Goal: Task Accomplishment & Management: Use online tool/utility

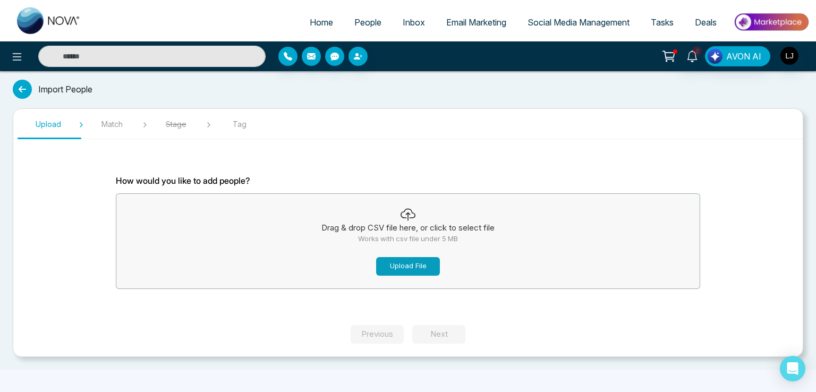
click at [389, 264] on button "Upload File" at bounding box center [408, 266] width 64 height 19
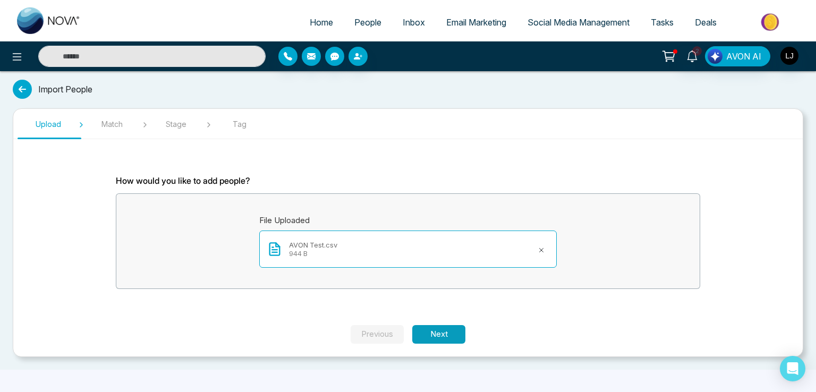
click at [443, 334] on button "Next" at bounding box center [438, 334] width 53 height 19
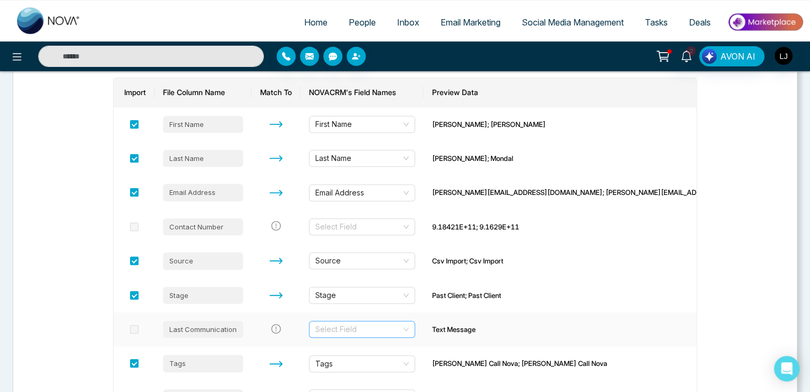
scroll to position [159, 0]
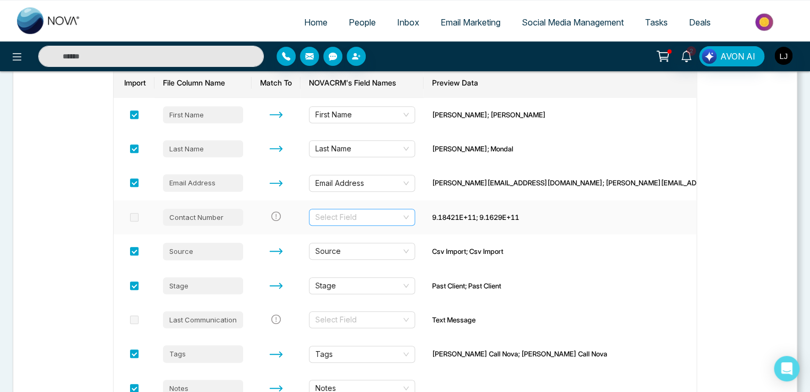
click at [365, 217] on input "search" at bounding box center [358, 217] width 86 height 16
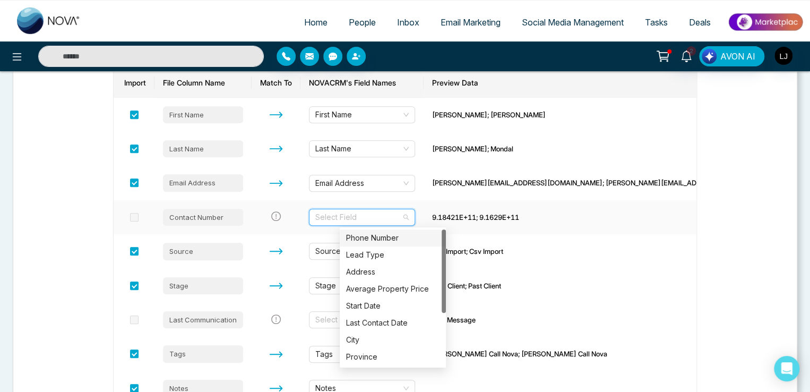
click at [363, 241] on div "Phone Number" at bounding box center [392, 238] width 93 height 12
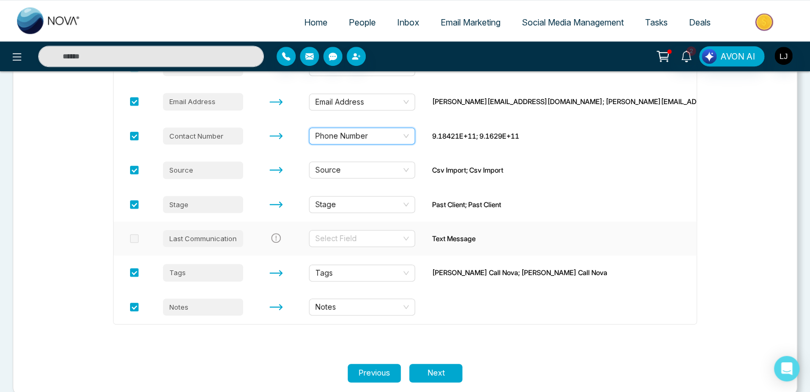
scroll to position [257, 0]
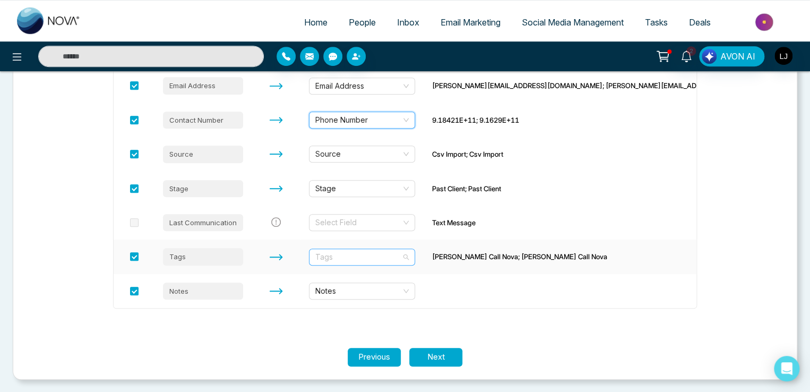
click at [383, 258] on span "Tags" at bounding box center [361, 257] width 93 height 16
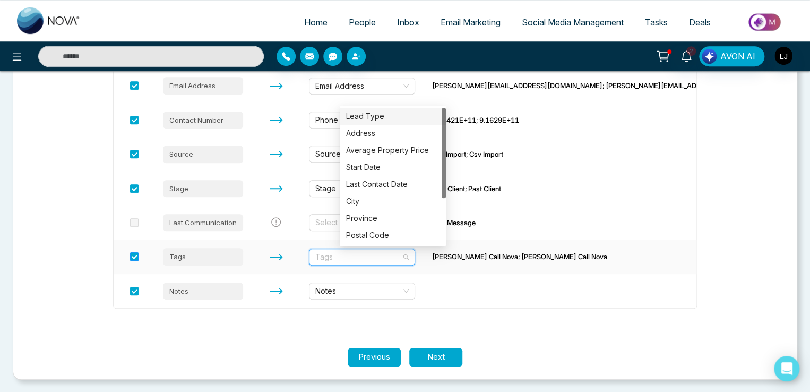
click at [135, 257] on span at bounding box center [134, 256] width 8 height 8
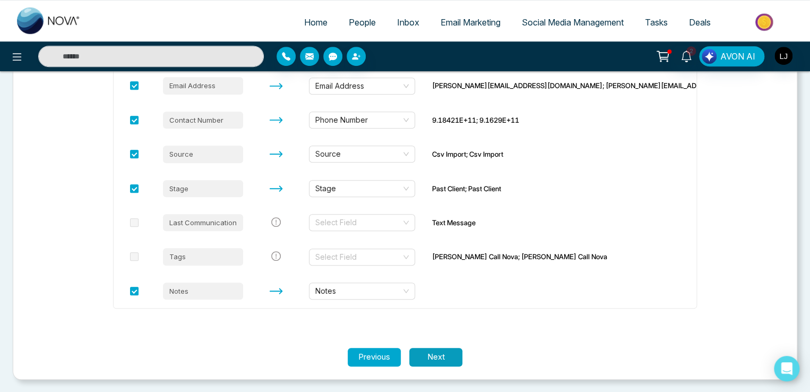
click at [438, 352] on button "Next" at bounding box center [435, 357] width 53 height 19
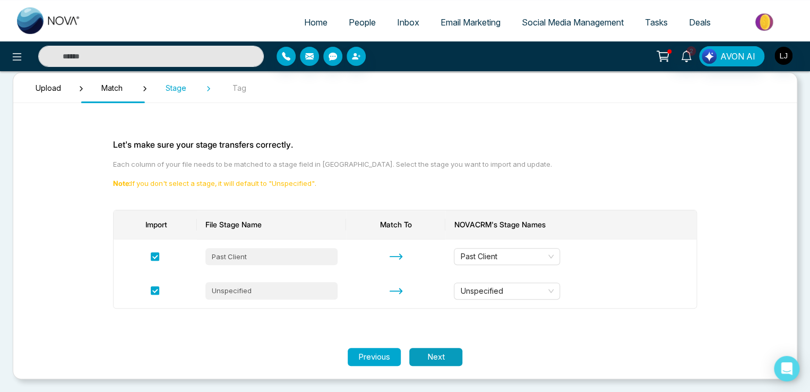
scroll to position [36, 0]
click at [437, 357] on button "Next" at bounding box center [435, 357] width 53 height 19
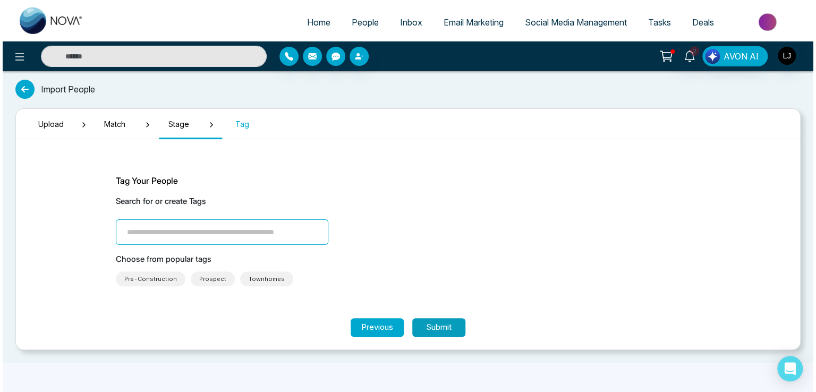
scroll to position [0, 0]
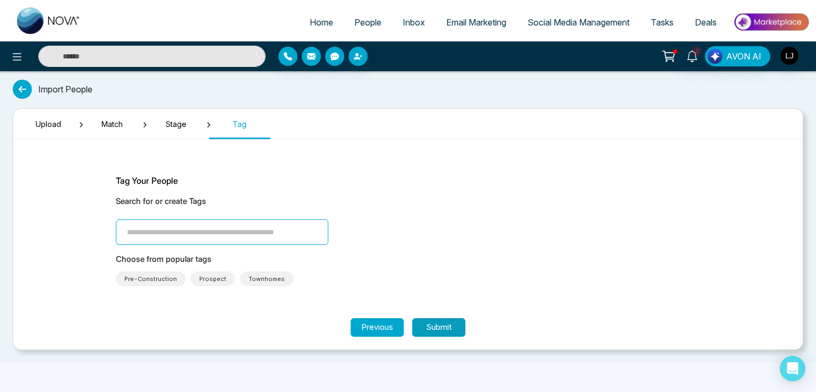
click at [430, 319] on button "Submit" at bounding box center [438, 327] width 53 height 19
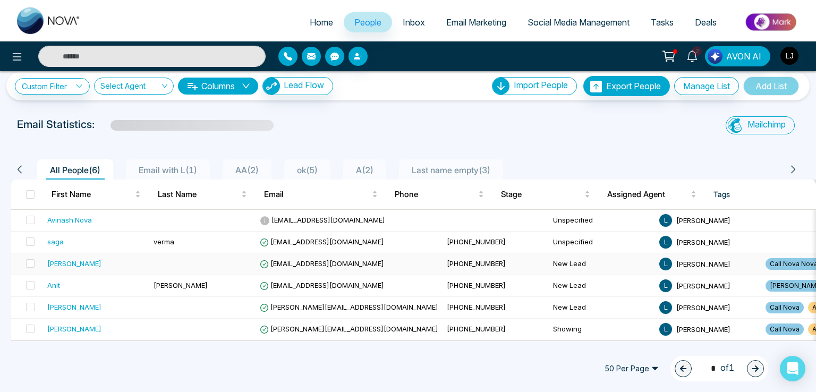
scroll to position [14, 0]
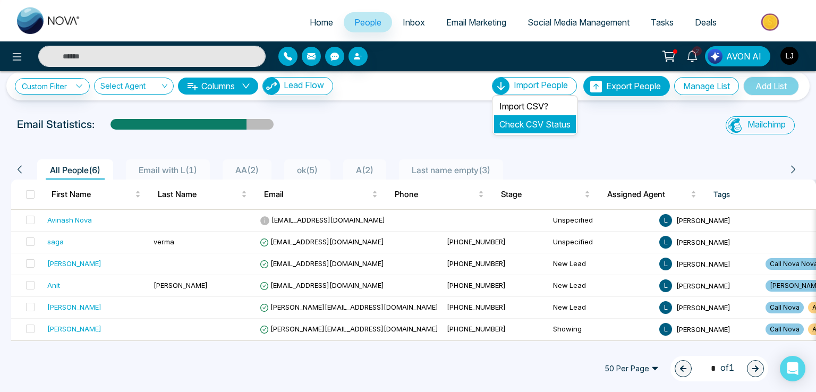
click at [522, 119] on link "Check CSV Status" at bounding box center [534, 124] width 71 height 11
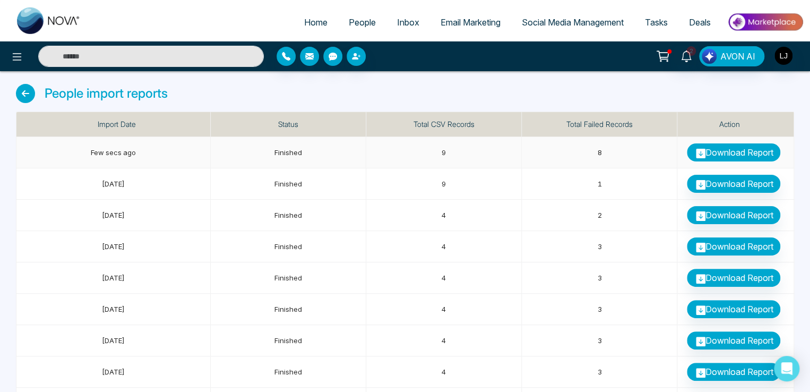
click at [727, 153] on link "Download Report" at bounding box center [733, 152] width 93 height 18
click at [368, 15] on link "People" at bounding box center [362, 22] width 48 height 20
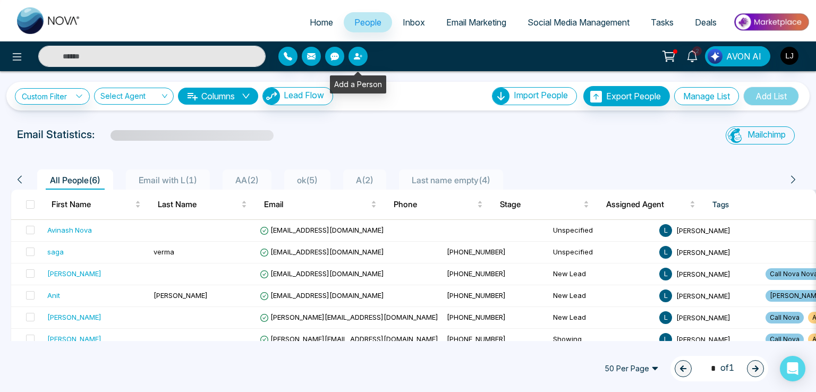
click at [354, 59] on icon "button" at bounding box center [358, 56] width 8 height 8
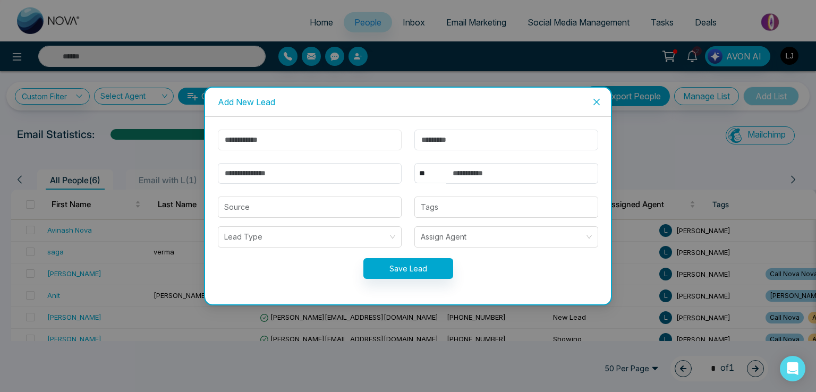
click at [243, 146] on input "text" at bounding box center [310, 140] width 184 height 21
type input "******"
click at [233, 180] on input "email" at bounding box center [310, 173] width 184 height 21
type input "**********"
click at [434, 170] on select "** **** *** *** *** **** ***" at bounding box center [430, 173] width 32 height 20
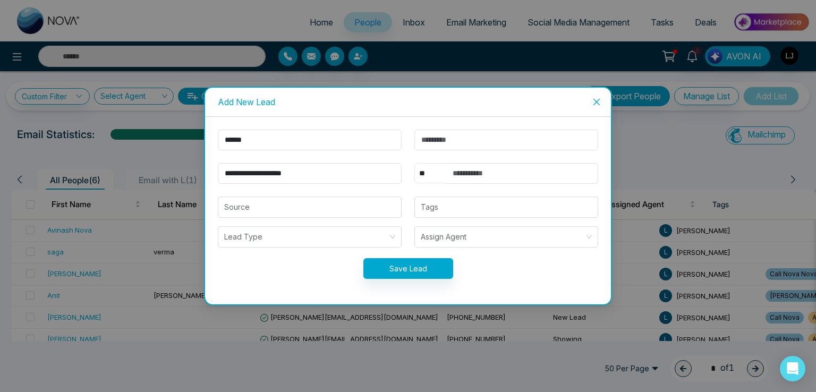
select select "***"
click at [414, 163] on select "** **** *** *** *** **** ***" at bounding box center [430, 173] width 32 height 20
click at [469, 173] on input "text" at bounding box center [522, 173] width 152 height 21
paste input "**********"
type input "**********"
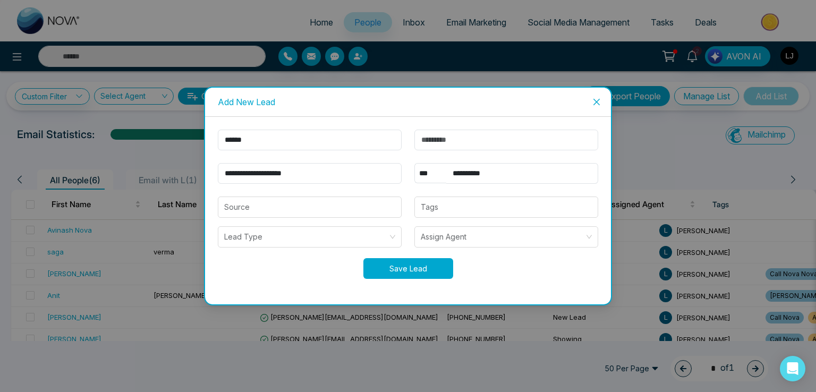
click at [402, 277] on button "Save Lead" at bounding box center [408, 268] width 90 height 21
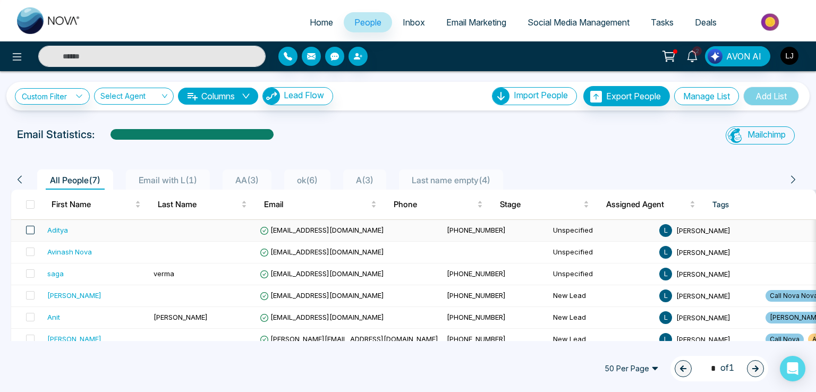
click at [28, 229] on span at bounding box center [30, 230] width 8 height 8
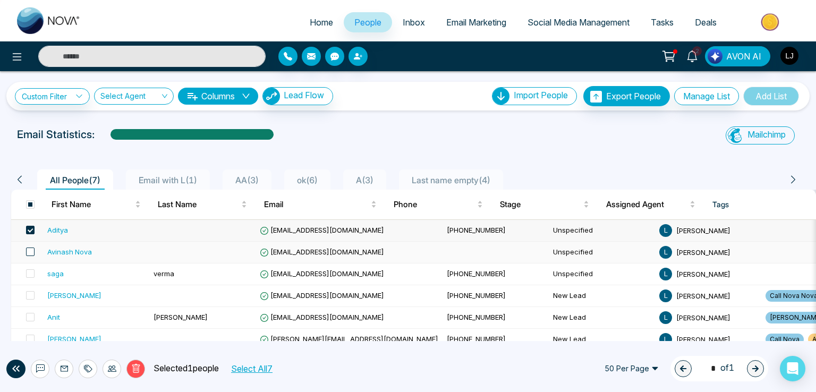
click at [31, 249] on span at bounding box center [30, 251] width 8 height 8
click at [136, 364] on icon at bounding box center [136, 368] width 8 height 9
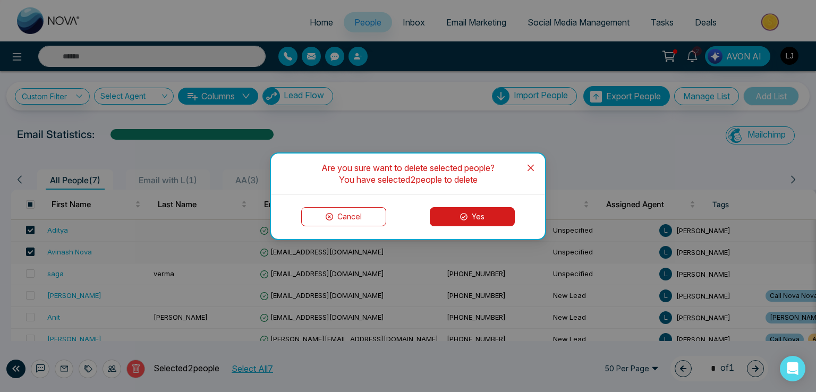
click at [460, 208] on button "Yes" at bounding box center [472, 216] width 85 height 19
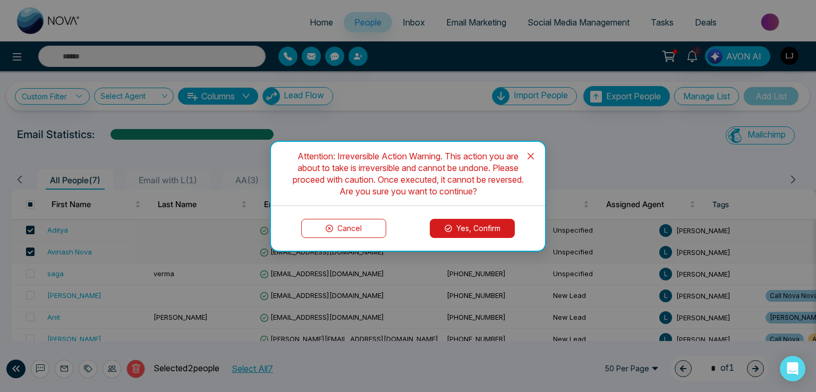
click at [459, 229] on button "Yes, Confirm" at bounding box center [472, 228] width 85 height 19
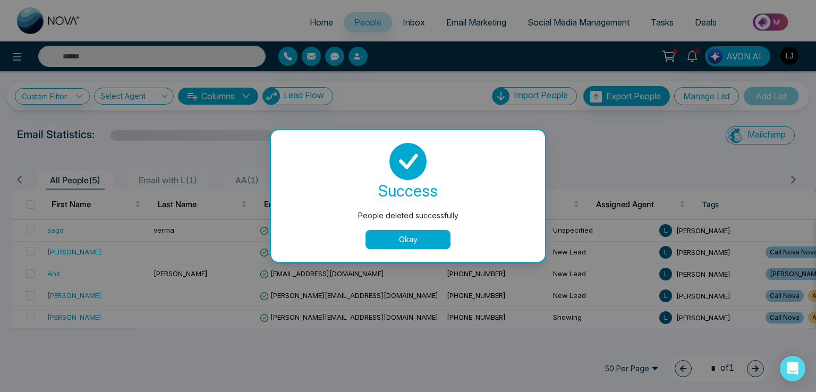
click at [394, 242] on button "Okay" at bounding box center [407, 239] width 85 height 19
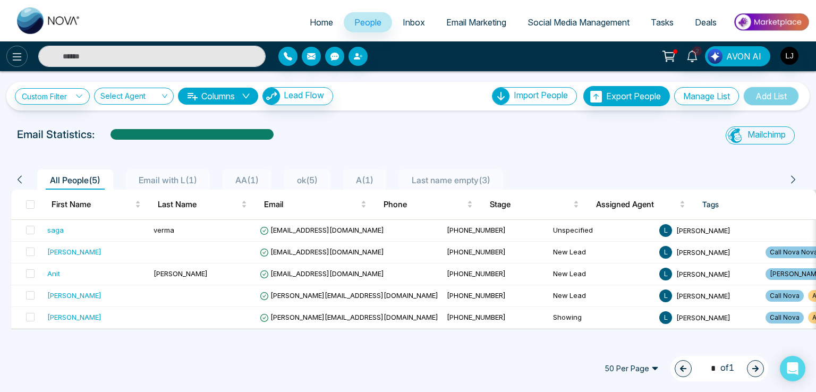
click at [12, 56] on icon at bounding box center [17, 56] width 13 height 13
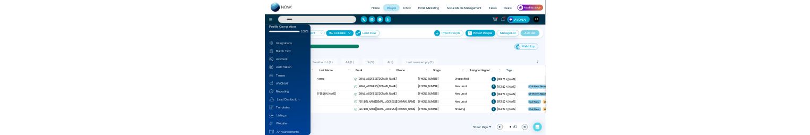
scroll to position [25, 0]
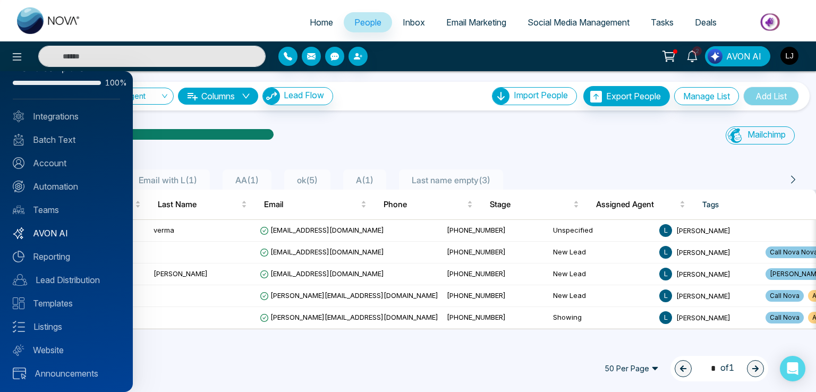
click at [65, 234] on link "AVON AI" at bounding box center [66, 233] width 107 height 13
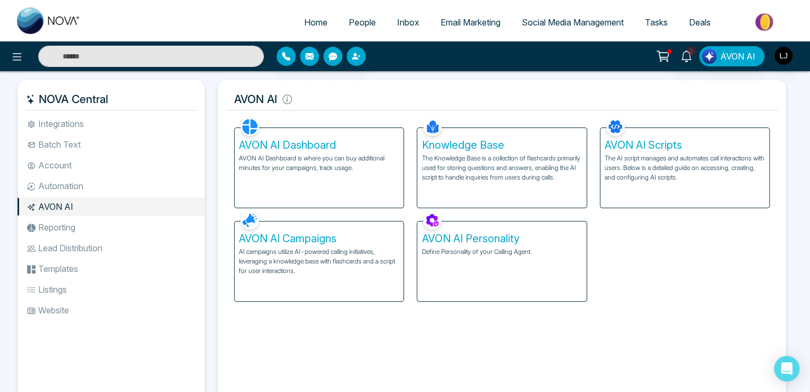
click at [322, 165] on p "AVON AI Dashboard is where you can buy additional minutes for your campaigns, t…" at bounding box center [319, 162] width 160 height 19
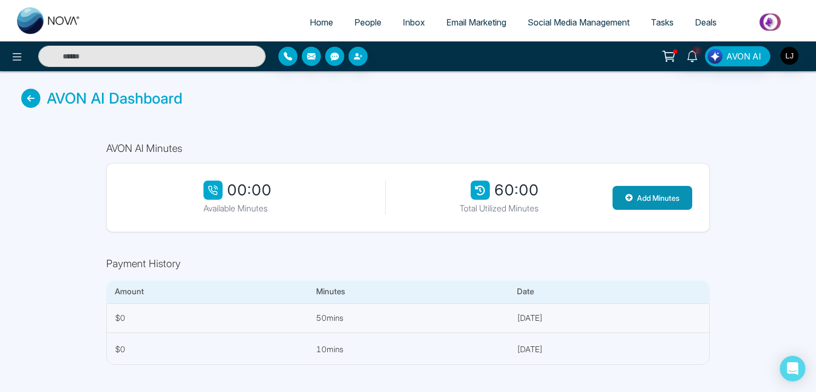
click at [629, 198] on icon at bounding box center [628, 197] width 7 height 7
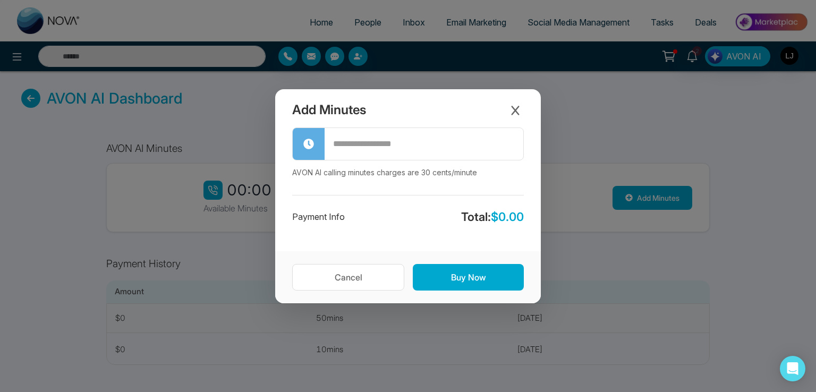
click at [355, 147] on input "text" at bounding box center [424, 144] width 199 height 30
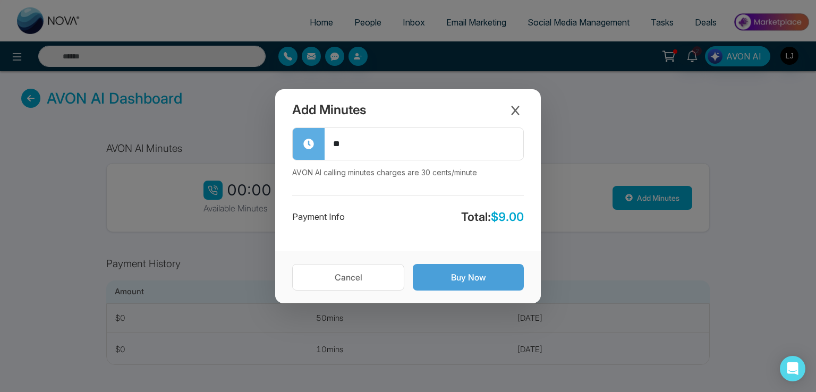
type input "**"
click at [463, 270] on button "Buy Now" at bounding box center [468, 277] width 111 height 27
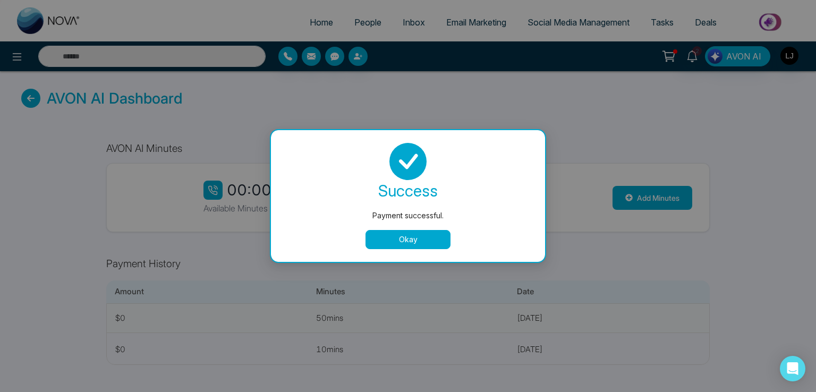
click at [404, 247] on button "Okay" at bounding box center [407, 239] width 85 height 19
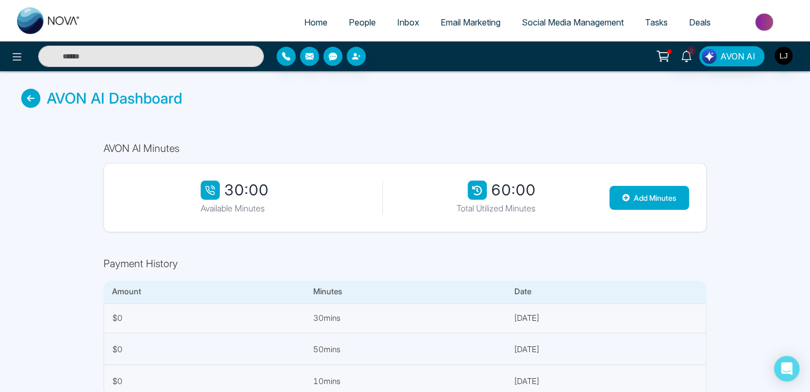
click at [355, 22] on span "People" at bounding box center [362, 22] width 27 height 11
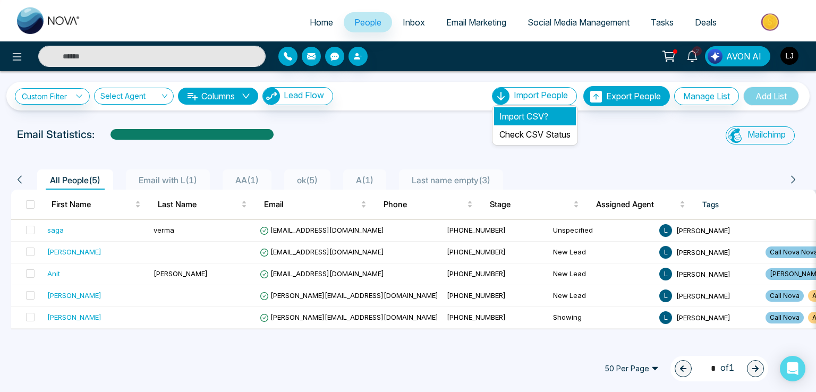
click at [518, 115] on li "Import CSV?" at bounding box center [535, 116] width 82 height 18
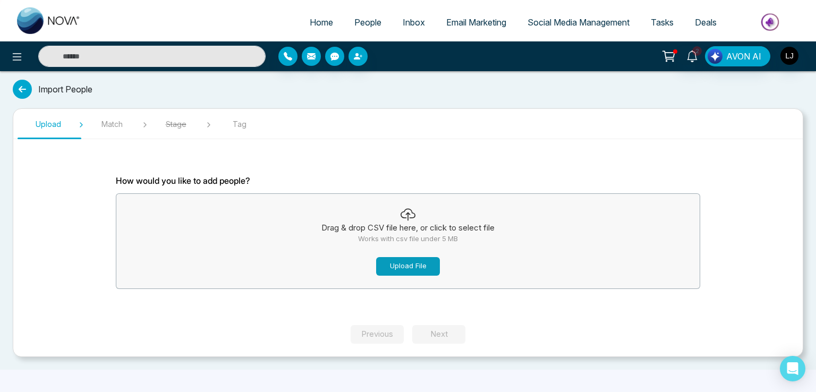
click at [391, 259] on button "Upload File" at bounding box center [408, 266] width 64 height 19
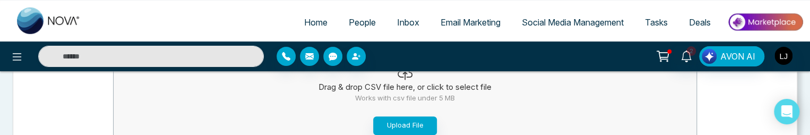
scroll to position [159, 0]
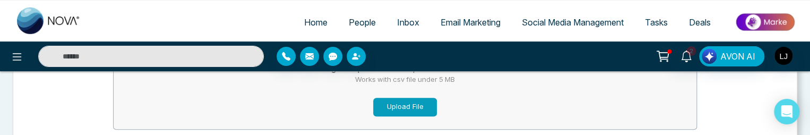
click at [408, 101] on button "Upload File" at bounding box center [405, 107] width 64 height 19
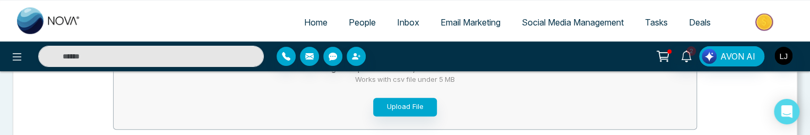
click at [241, 22] on ul "Home People Inbox Email Marketing Social Media Management Tasks Deals" at bounding box center [447, 22] width 713 height 29
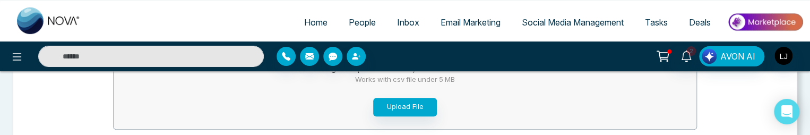
click at [356, 24] on span "People" at bounding box center [362, 22] width 27 height 11
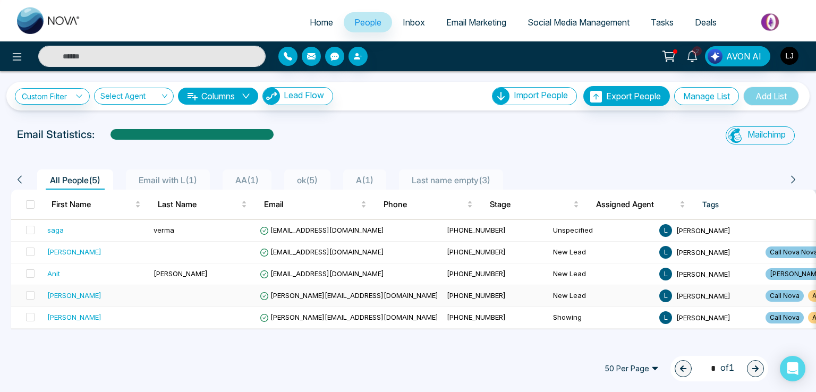
click at [276, 297] on span "[PERSON_NAME][EMAIL_ADDRESS][DOMAIN_NAME]" at bounding box center [349, 295] width 178 height 8
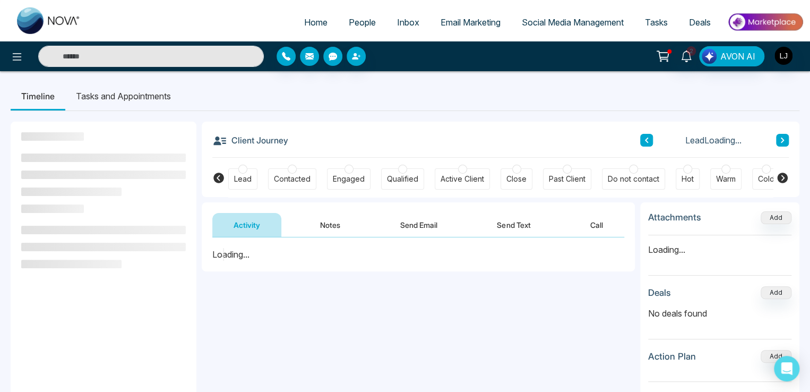
click at [605, 226] on button "Call" at bounding box center [596, 225] width 55 height 24
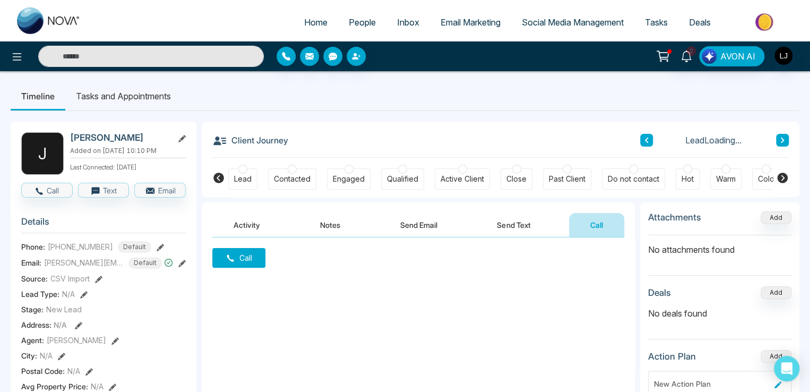
click at [253, 265] on button "Call" at bounding box center [238, 258] width 53 height 20
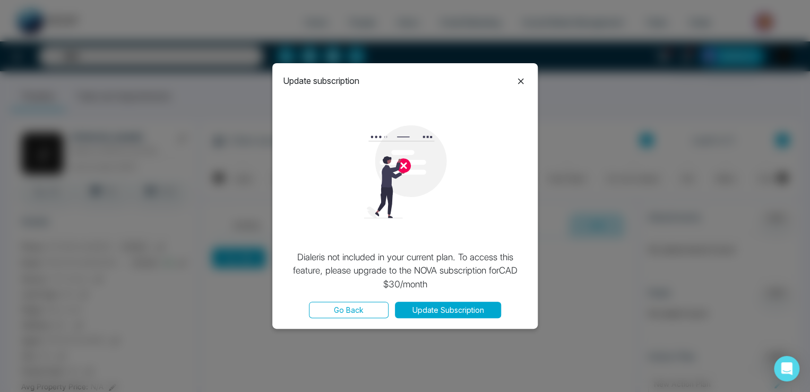
click at [518, 80] on icon at bounding box center [521, 81] width 13 height 13
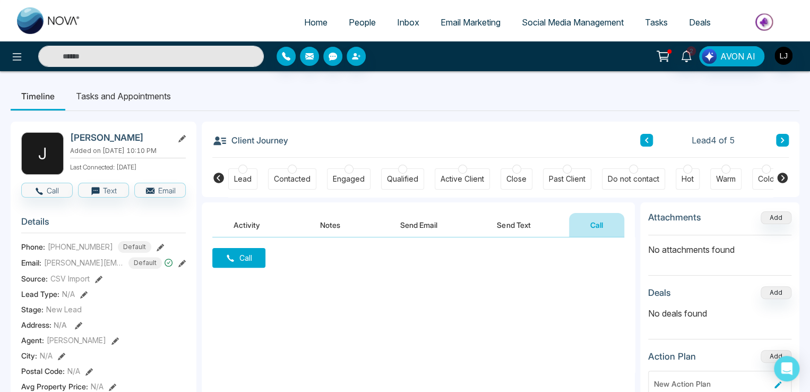
click at [157, 251] on icon at bounding box center [160, 247] width 7 height 7
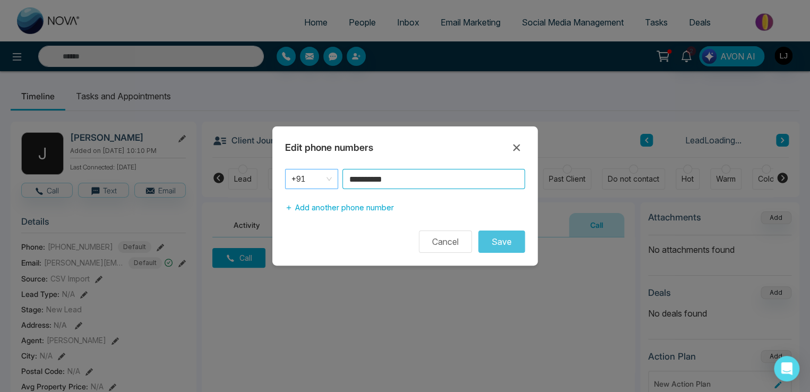
drag, startPoint x: 406, startPoint y: 183, endPoint x: 294, endPoint y: 174, distance: 112.4
click at [294, 174] on div "**********" at bounding box center [405, 179] width 240 height 20
click at [514, 144] on icon at bounding box center [516, 147] width 13 height 13
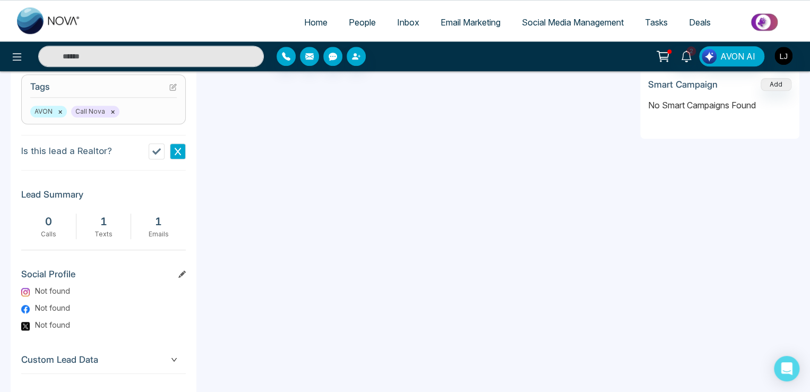
scroll to position [493, 0]
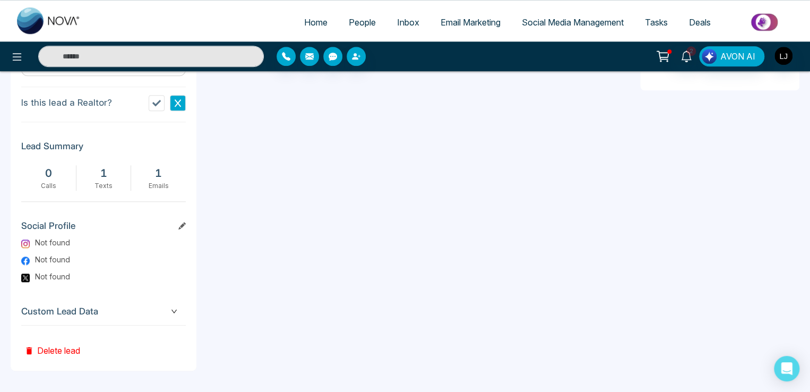
click at [53, 348] on button "Delete lead" at bounding box center [52, 343] width 62 height 35
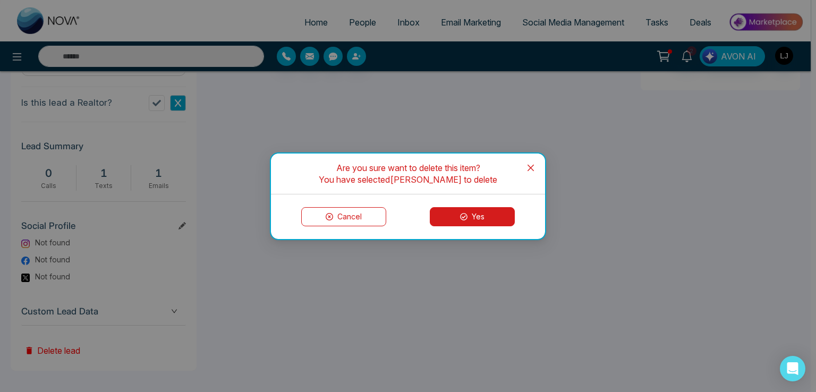
click at [454, 207] on button "Yes" at bounding box center [472, 216] width 85 height 19
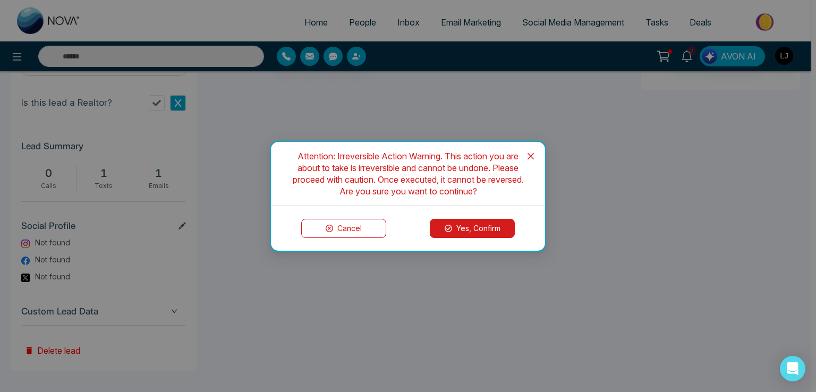
click at [455, 221] on button "Yes, Confirm" at bounding box center [472, 228] width 85 height 19
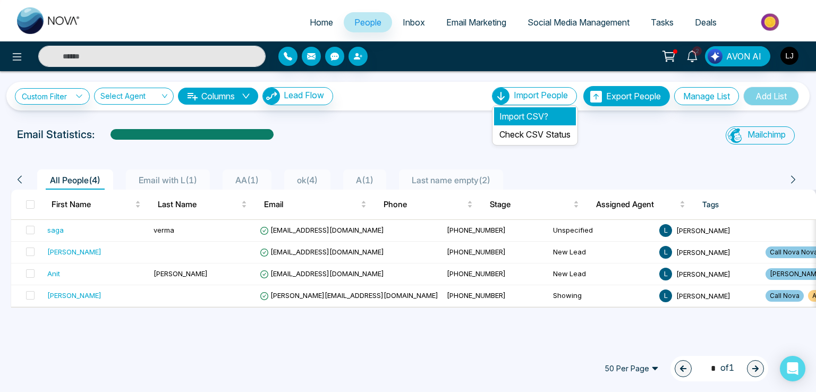
click at [504, 117] on li "Import CSV?" at bounding box center [535, 116] width 82 height 18
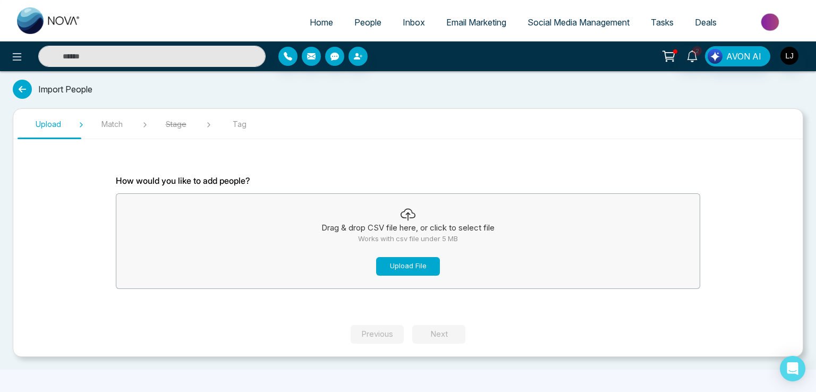
click at [406, 269] on button "Upload File" at bounding box center [408, 266] width 64 height 19
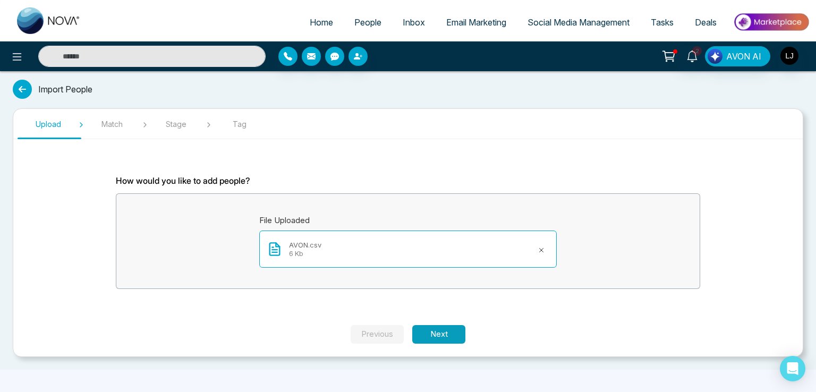
click at [440, 328] on button "Next" at bounding box center [438, 334] width 53 height 19
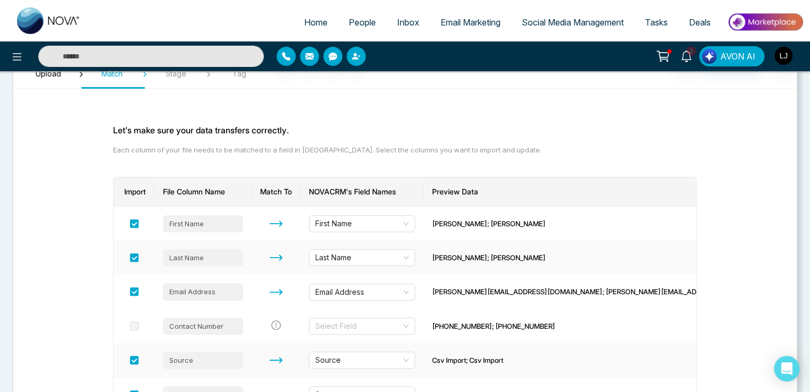
scroll to position [106, 0]
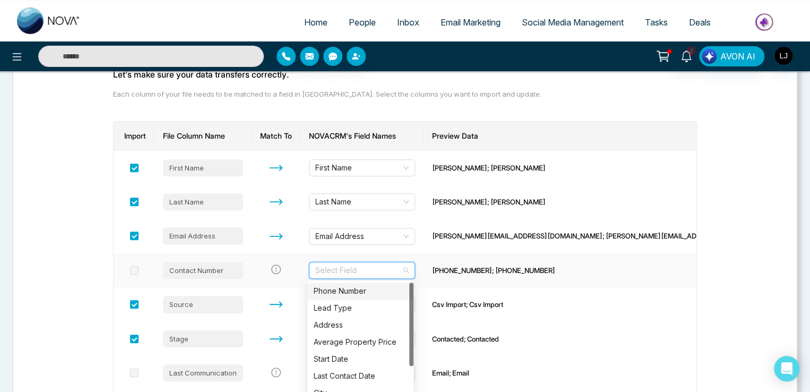
click at [338, 270] on input "search" at bounding box center [358, 270] width 86 height 16
click at [341, 292] on div "Phone Number" at bounding box center [360, 291] width 93 height 12
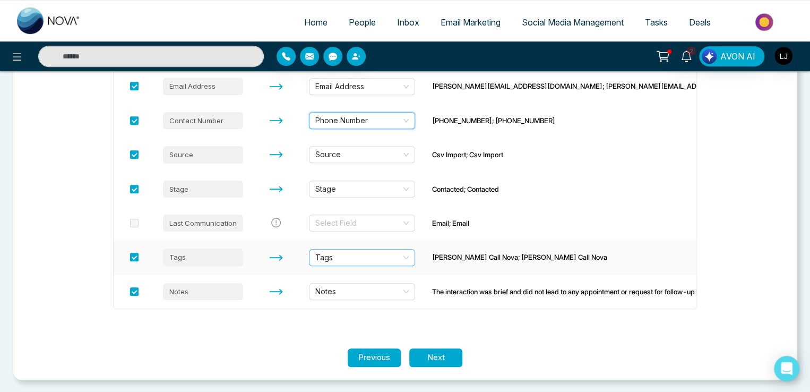
scroll to position [257, 0]
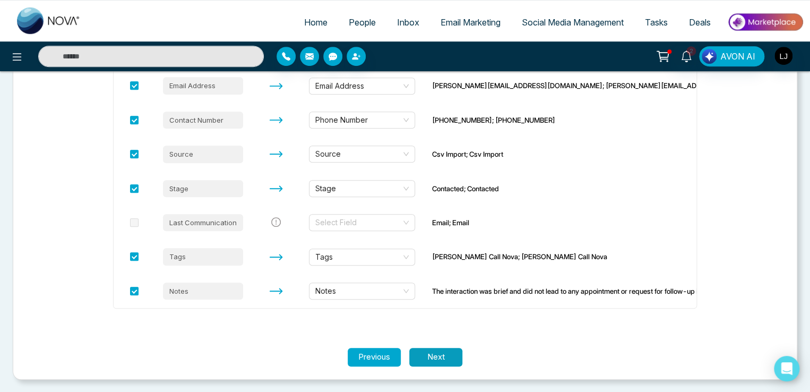
click at [433, 354] on button "Next" at bounding box center [435, 357] width 53 height 19
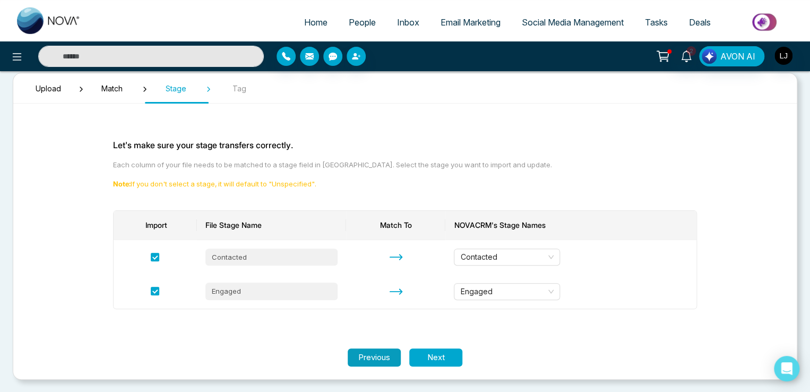
click at [376, 354] on button "Previous" at bounding box center [374, 357] width 53 height 19
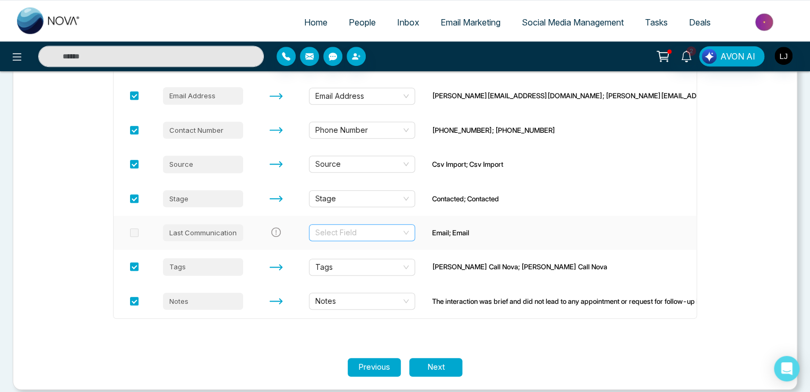
scroll to position [248, 0]
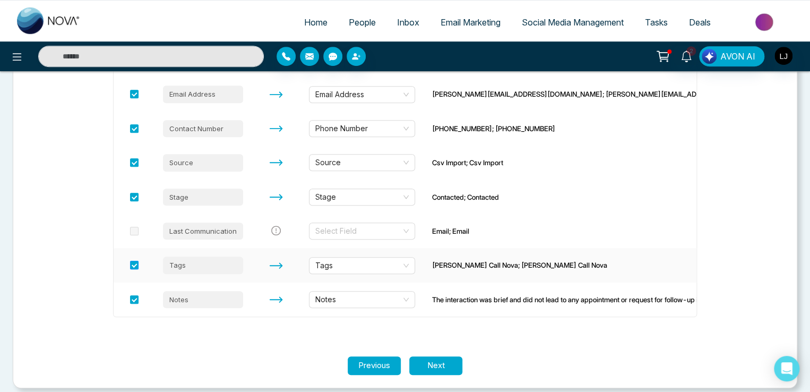
click at [132, 264] on span at bounding box center [134, 265] width 8 height 8
click at [440, 364] on button "Next" at bounding box center [435, 365] width 53 height 19
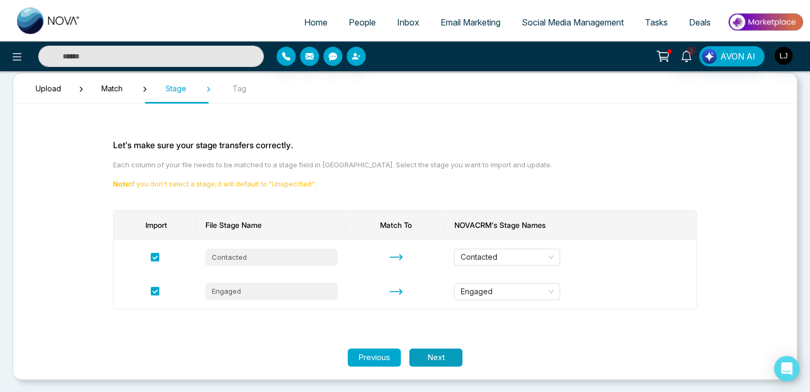
click at [436, 360] on button "Next" at bounding box center [435, 357] width 53 height 19
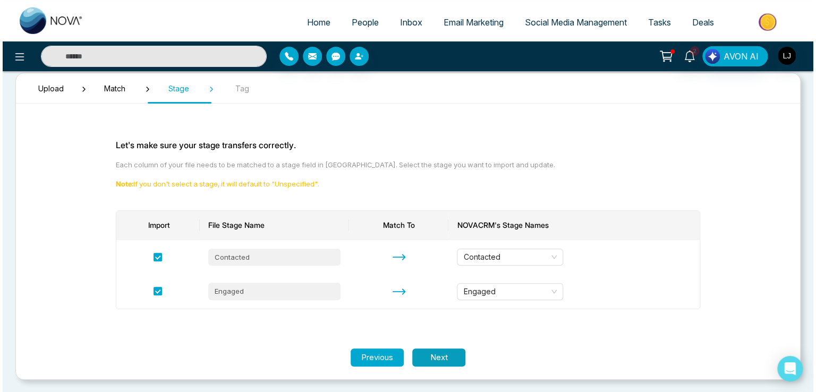
scroll to position [0, 0]
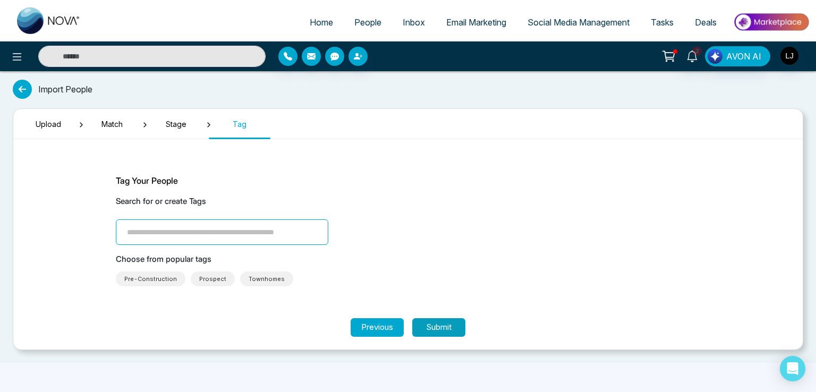
click at [432, 328] on button "Submit" at bounding box center [438, 327] width 53 height 19
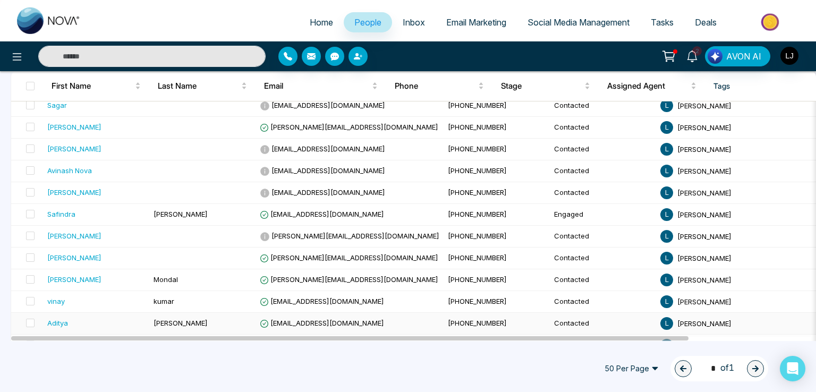
scroll to position [124, 0]
click at [32, 214] on span at bounding box center [30, 214] width 8 height 8
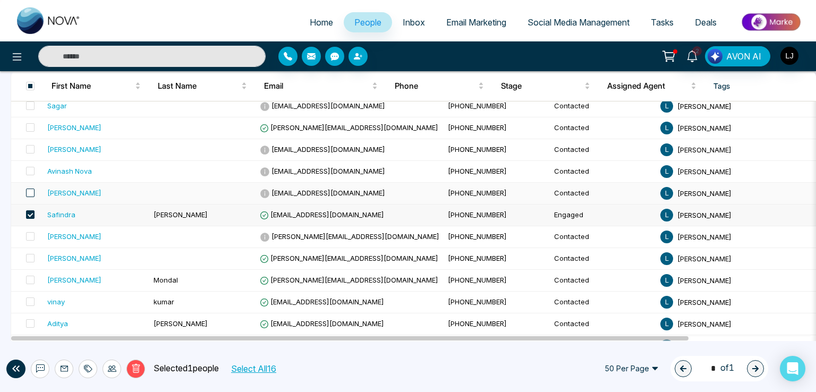
click at [28, 193] on span at bounding box center [30, 193] width 8 height 8
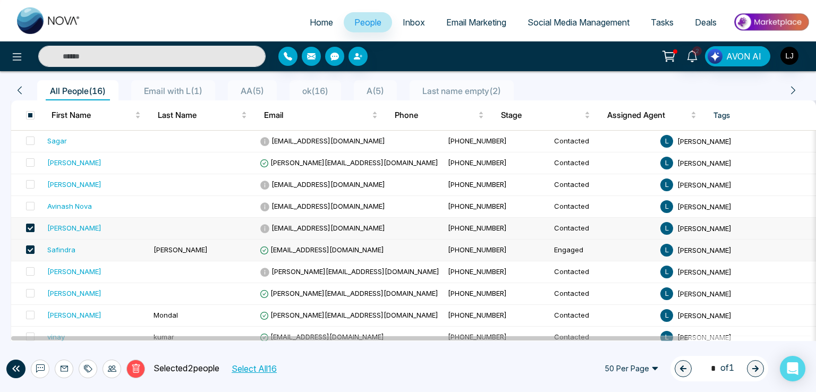
scroll to position [71, 0]
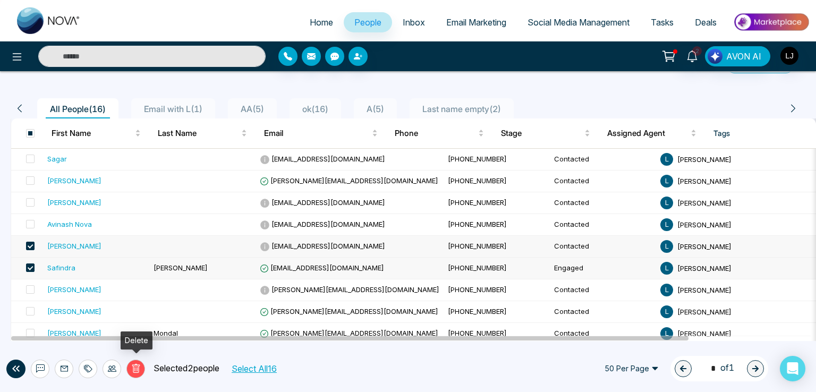
click at [133, 369] on icon at bounding box center [136, 368] width 8 height 9
click at [131, 370] on icon at bounding box center [136, 369] width 10 height 10
click at [137, 364] on icon at bounding box center [136, 368] width 8 height 9
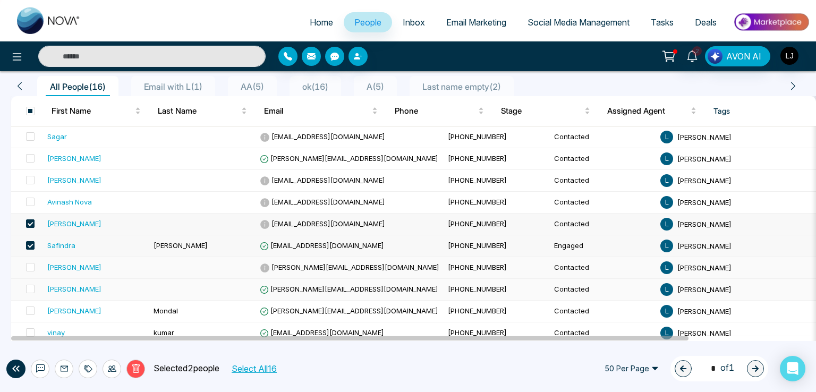
scroll to position [106, 0]
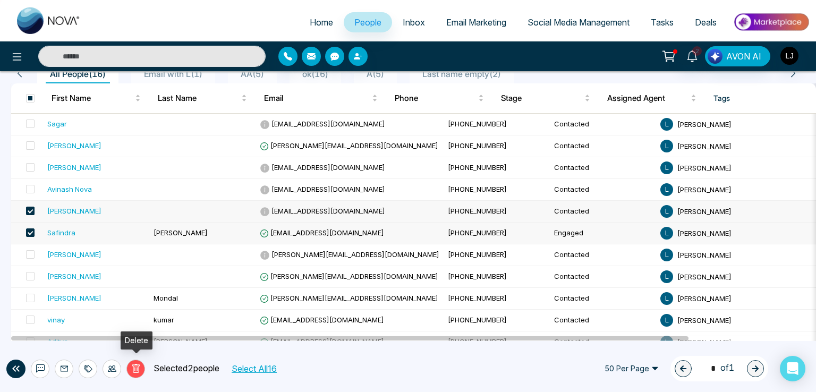
click at [136, 363] on button "Delete" at bounding box center [135, 369] width 19 height 19
click at [31, 207] on span at bounding box center [30, 211] width 8 height 8
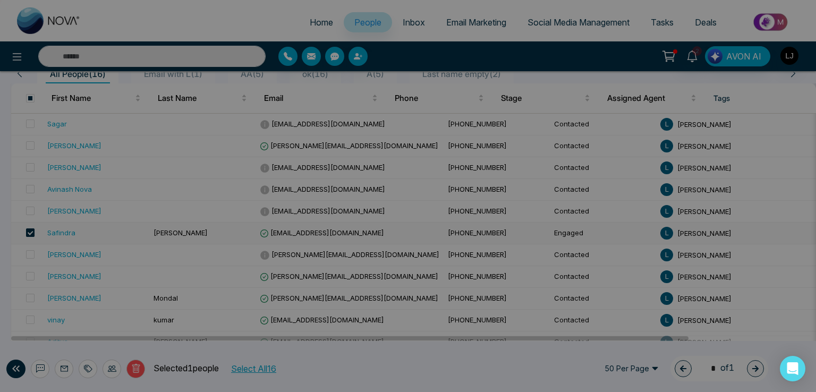
click at [31, 226] on div "Are you sure want to delete selected people? You have selected 2 people to dele…" at bounding box center [408, 196] width 816 height 392
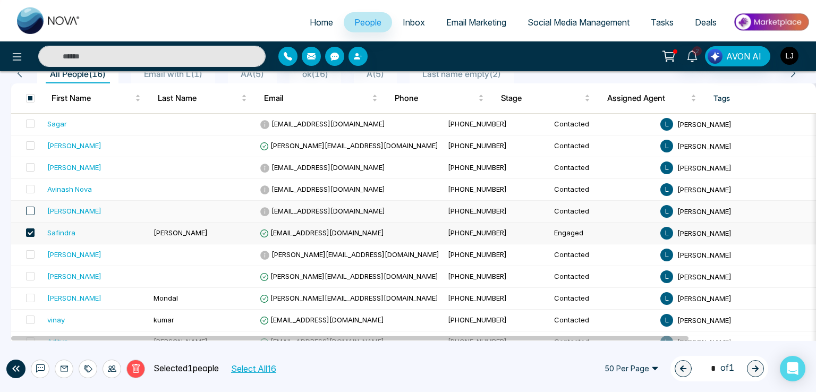
click at [30, 207] on span at bounding box center [30, 211] width 8 height 8
click at [132, 371] on icon at bounding box center [136, 369] width 10 height 10
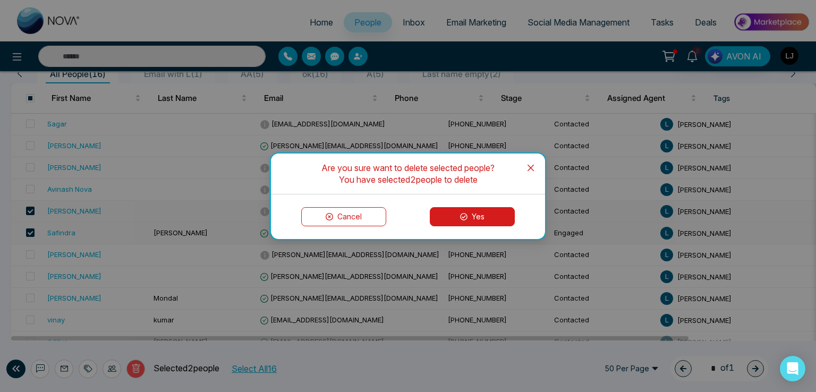
click at [460, 216] on icon at bounding box center [463, 216] width 7 height 7
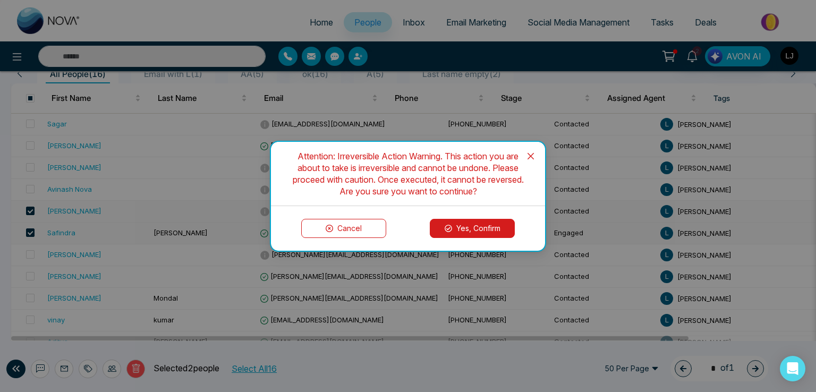
click at [466, 226] on button "Yes, Confirm" at bounding box center [472, 228] width 85 height 19
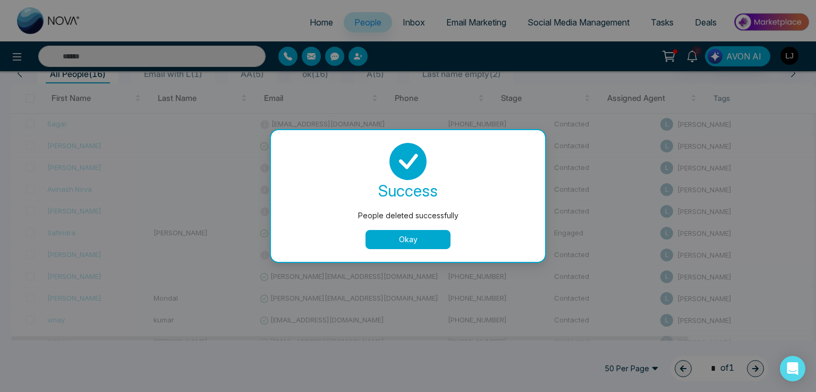
click at [406, 241] on button "Okay" at bounding box center [407, 239] width 85 height 19
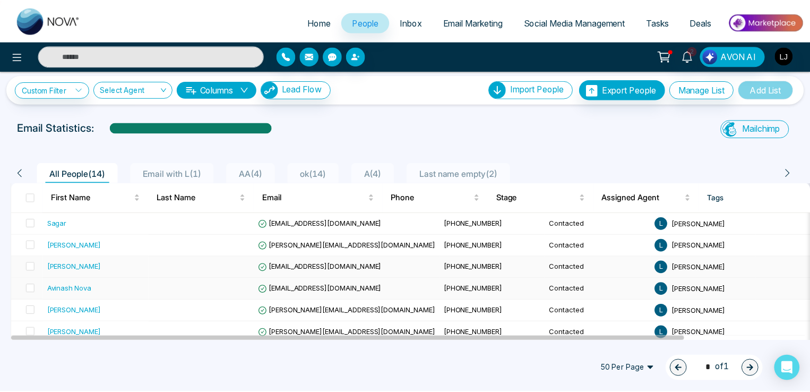
scroll to position [0, 0]
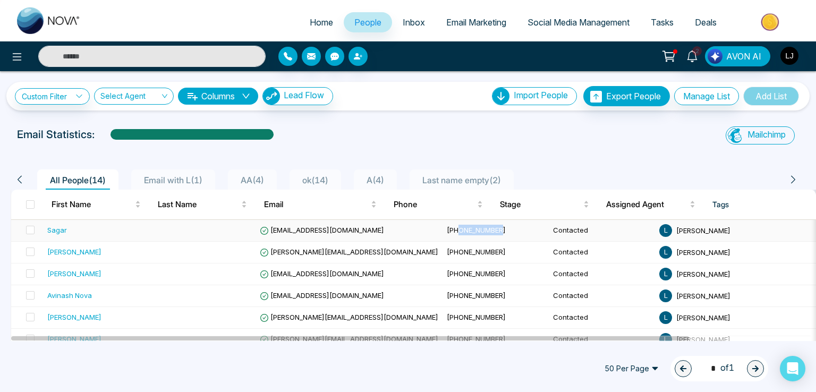
copy span "8083986916"
drag, startPoint x: 463, startPoint y: 226, endPoint x: 357, endPoint y: 197, distance: 110.0
click at [442, 220] on td "[PHONE_NUMBER]" at bounding box center [495, 231] width 106 height 22
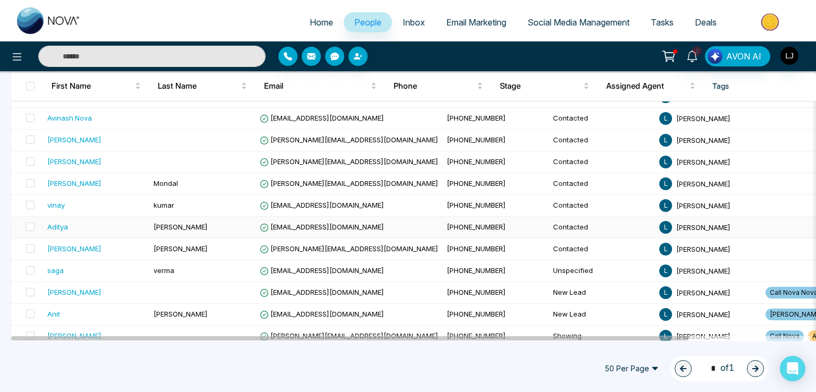
scroll to position [187, 0]
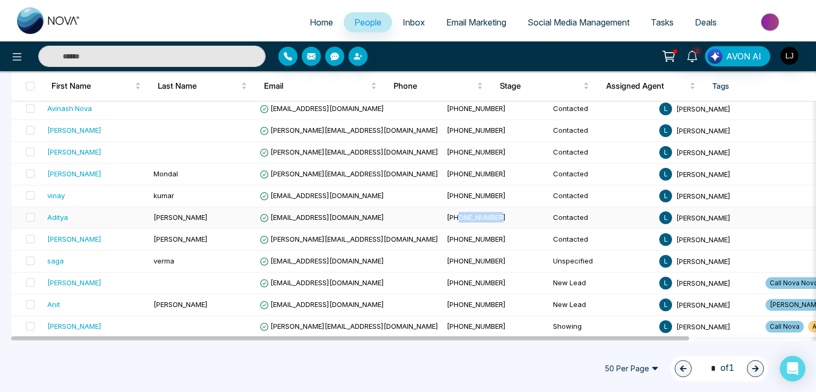
copy span "7376624320"
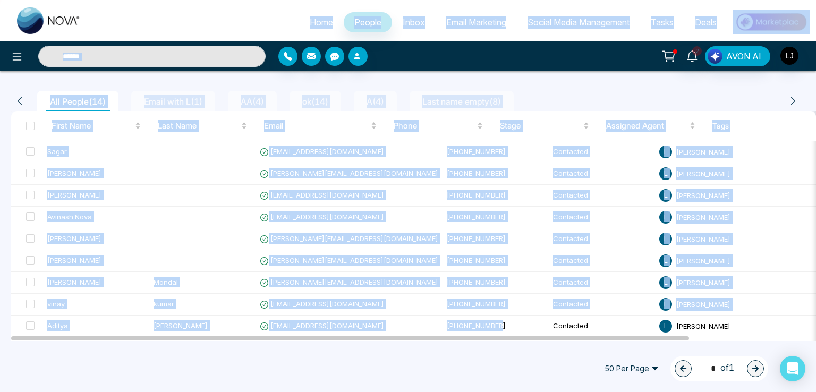
scroll to position [0, 0]
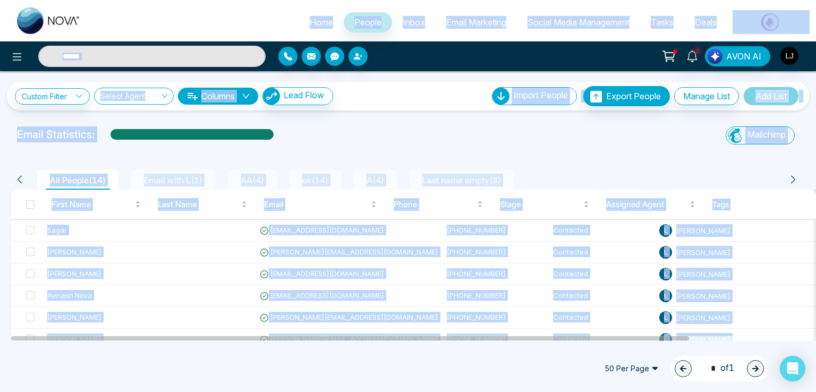
drag, startPoint x: 453, startPoint y: 215, endPoint x: 235, endPoint y: 20, distance: 291.9
click at [235, 20] on div "Home People Inbox Email Marketing Social Media Management Tasks Deals 2 AVON AI…" at bounding box center [408, 196] width 816 height 392
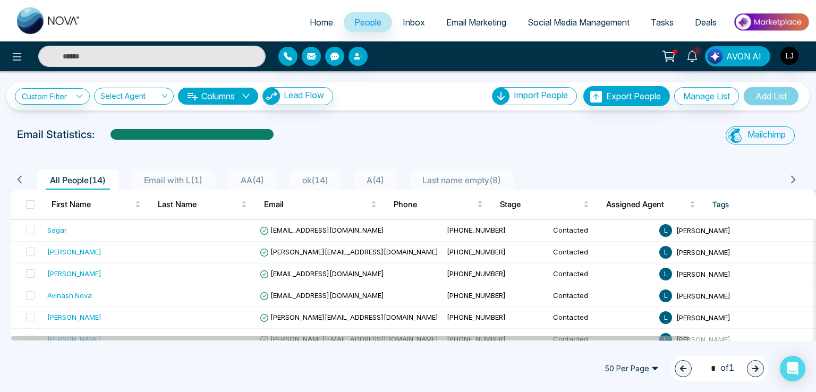
click at [212, 19] on ul "Home People Inbox Email Marketing Social Media Management Tasks Deals" at bounding box center [450, 22] width 718 height 29
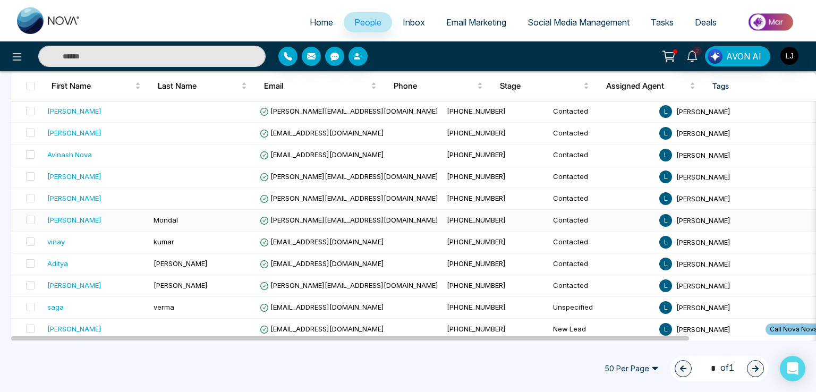
scroll to position [159, 0]
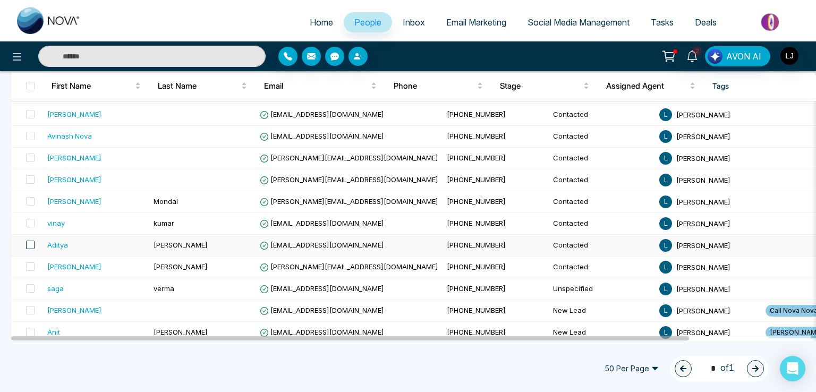
click at [26, 243] on span at bounding box center [30, 245] width 8 height 8
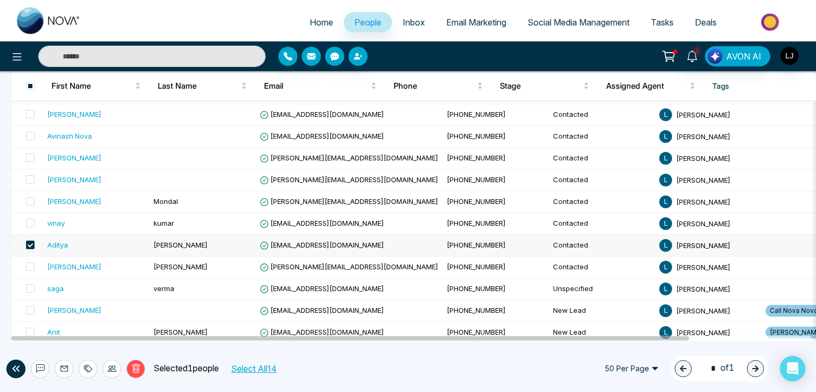
click at [133, 368] on icon at bounding box center [136, 369] width 10 height 10
click at [132, 365] on icon at bounding box center [136, 368] width 8 height 9
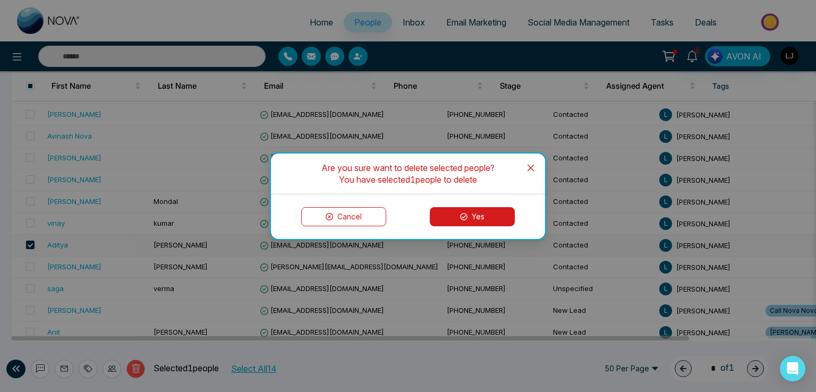
click at [453, 218] on button "Yes" at bounding box center [472, 216] width 85 height 19
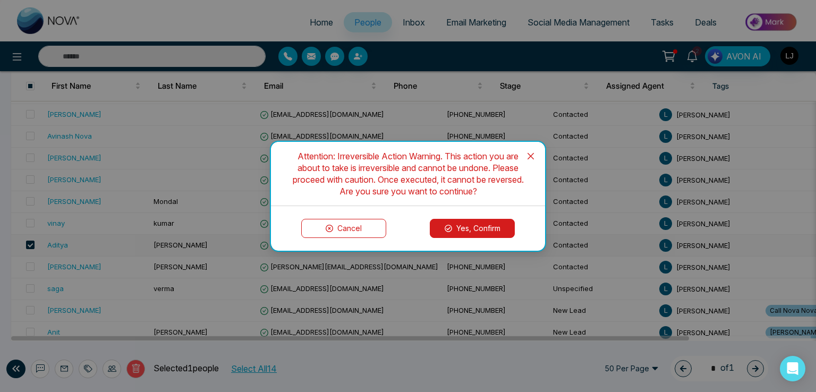
click at [455, 221] on button "Yes, Confirm" at bounding box center [472, 228] width 85 height 19
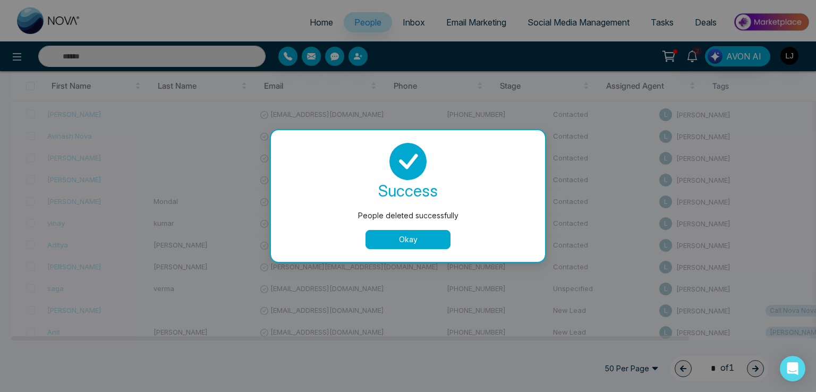
click at [423, 240] on button "Okay" at bounding box center [407, 239] width 85 height 19
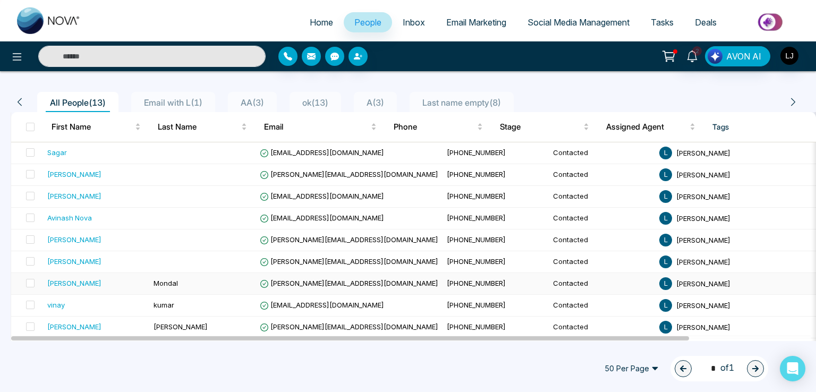
scroll to position [59, 0]
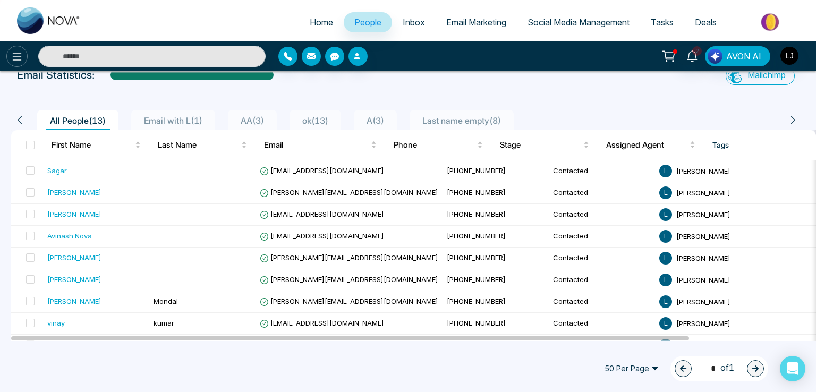
click at [17, 59] on icon at bounding box center [17, 56] width 13 height 13
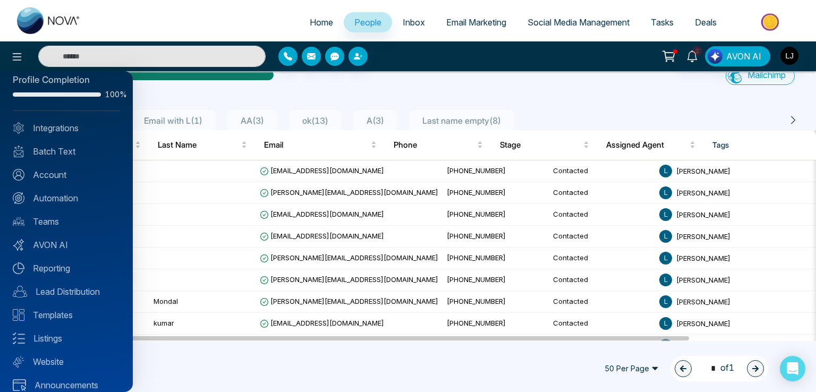
scroll to position [25, 0]
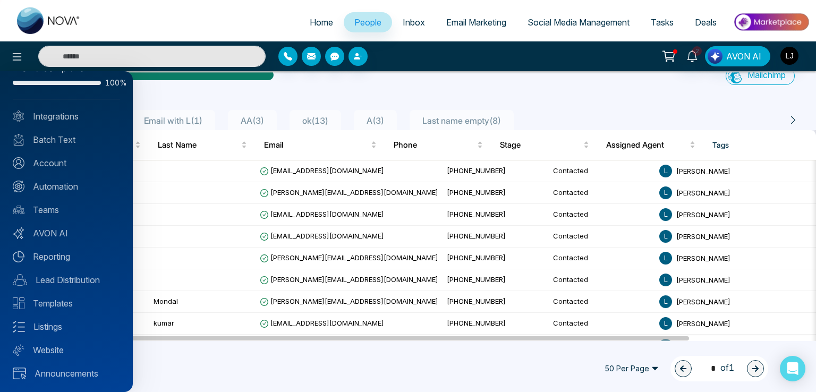
click at [355, 87] on div at bounding box center [408, 196] width 816 height 392
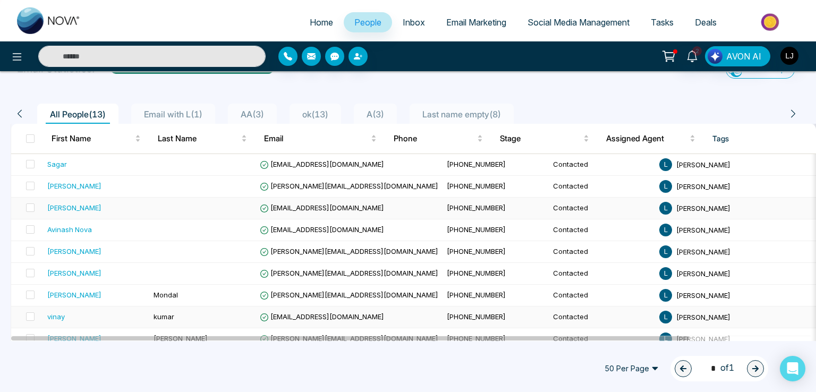
scroll to position [0, 0]
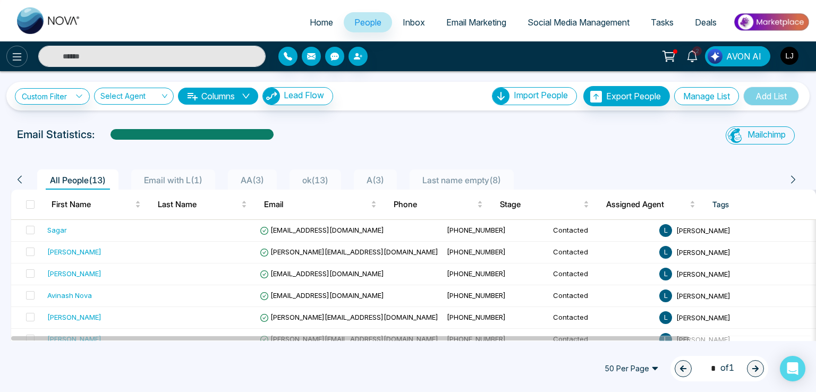
click at [11, 54] on icon at bounding box center [17, 56] width 13 height 13
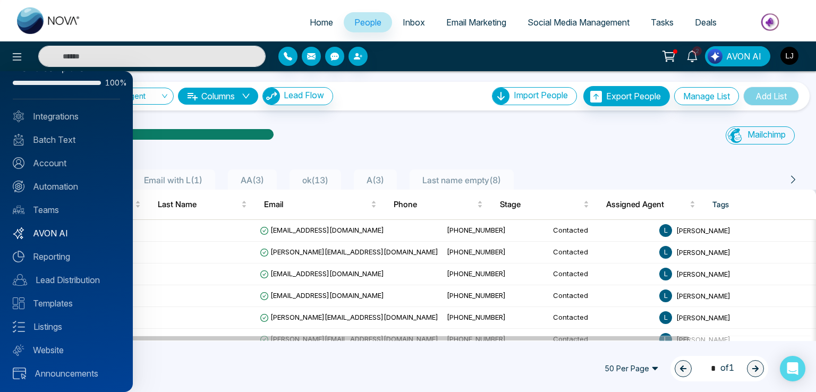
click at [47, 227] on link "AVON AI" at bounding box center [66, 233] width 107 height 13
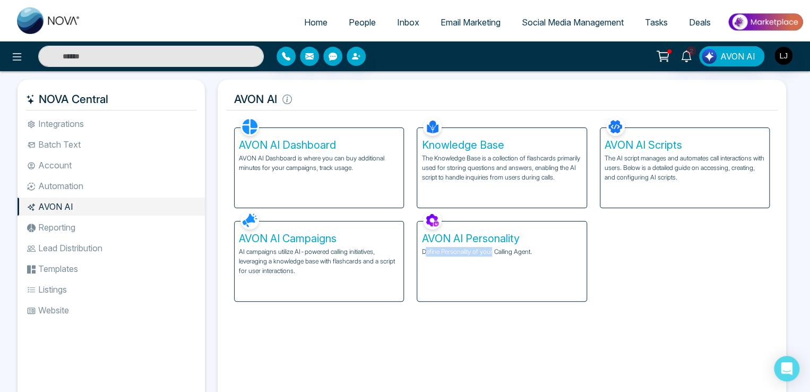
drag, startPoint x: 493, startPoint y: 252, endPoint x: 380, endPoint y: 330, distance: 137.0
click at [408, 340] on div "Facebook NOVACRM enables users to connect to Facebook to schedule social media …" at bounding box center [502, 258] width 552 height 286
click at [466, 271] on div "AVON AI Personality Define Personality of your Calling Agent." at bounding box center [501, 261] width 169 height 80
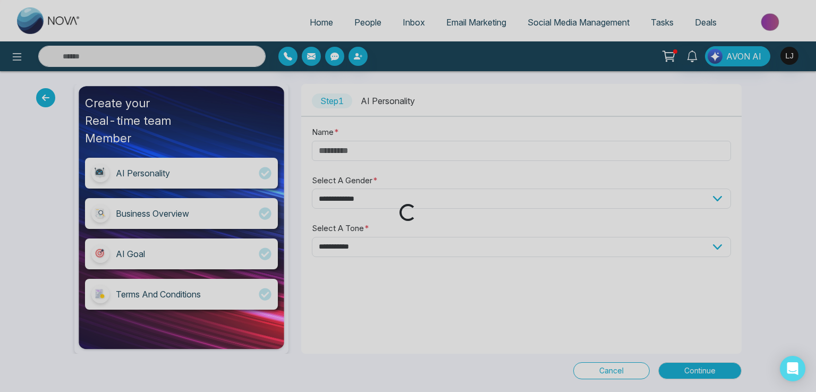
type input "****"
select select "****"
select select "**********"
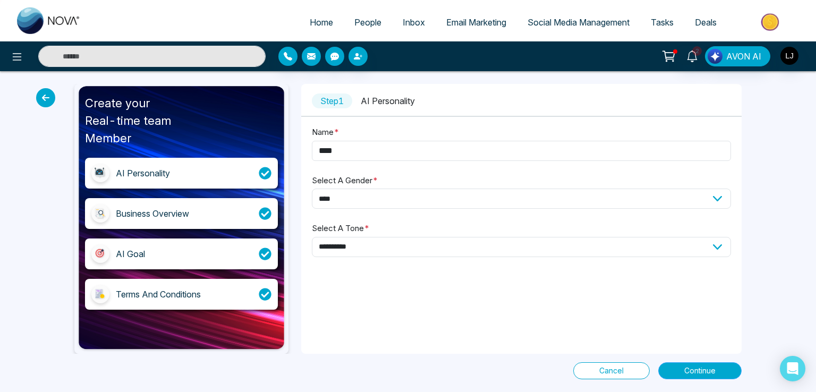
click at [700, 363] on button "Continue" at bounding box center [699, 370] width 83 height 17
select select "*****"
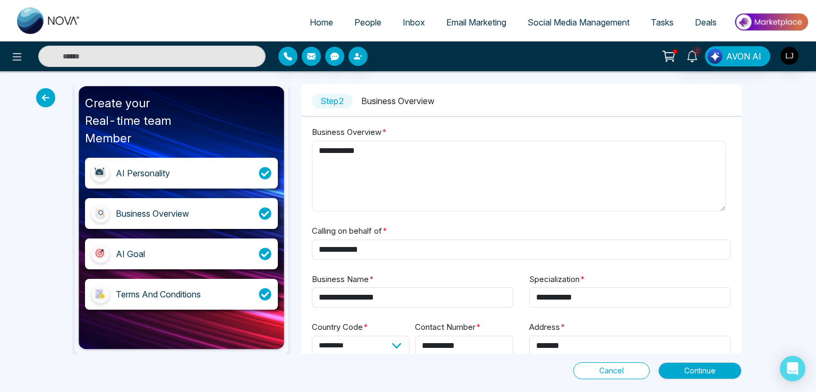
drag, startPoint x: 368, startPoint y: 158, endPoint x: 312, endPoint y: 128, distance: 63.7
click at [312, 128] on div "**********" at bounding box center [521, 270] width 419 height 291
drag, startPoint x: 311, startPoint y: 128, endPoint x: 365, endPoint y: 155, distance: 60.6
click at [365, 155] on div "**********" at bounding box center [521, 270] width 419 height 291
copy label "Business Overview *"
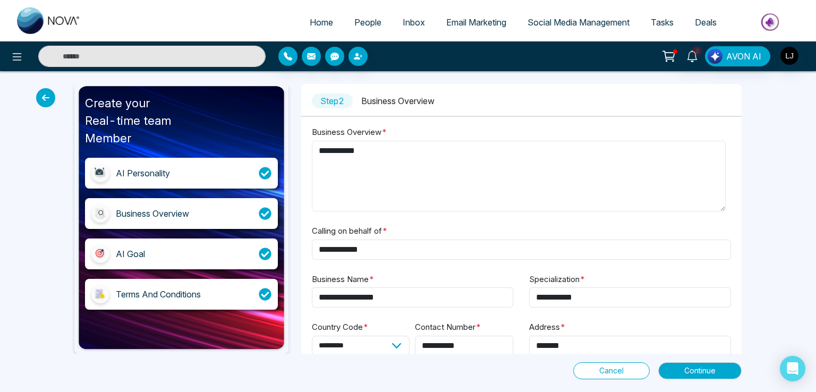
click at [365, 152] on textarea "**********" at bounding box center [519, 176] width 414 height 71
drag, startPoint x: 365, startPoint y: 152, endPoint x: 307, endPoint y: 152, distance: 58.4
click at [307, 152] on div "**********" at bounding box center [521, 270] width 440 height 291
paste textarea "**********"
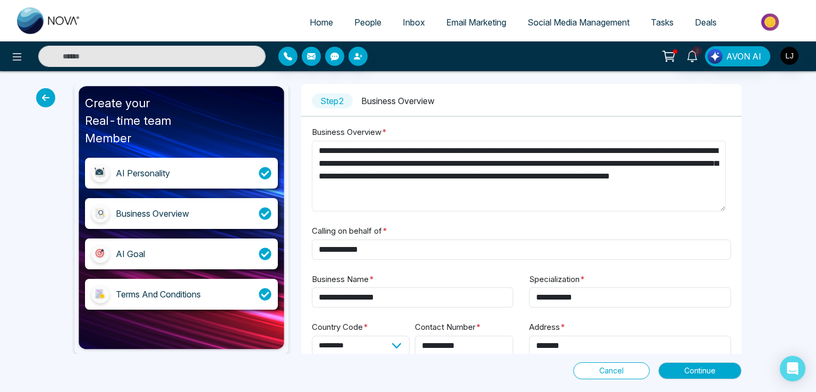
click at [318, 149] on textarea "**********" at bounding box center [519, 176] width 414 height 71
type textarea "**********"
click at [705, 366] on span "Continue" at bounding box center [699, 371] width 31 height 12
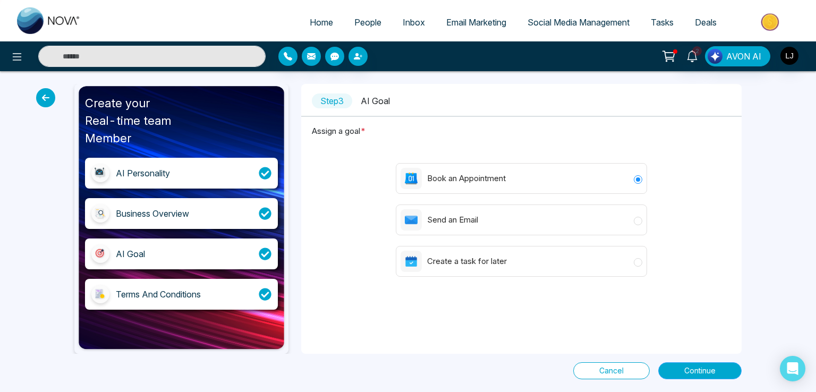
click at [705, 366] on span "Continue" at bounding box center [699, 371] width 31 height 12
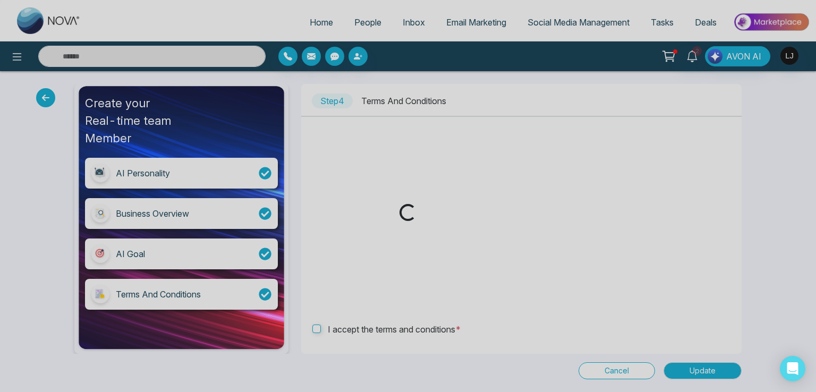
click at [693, 370] on div "Loading..." at bounding box center [408, 196] width 816 height 392
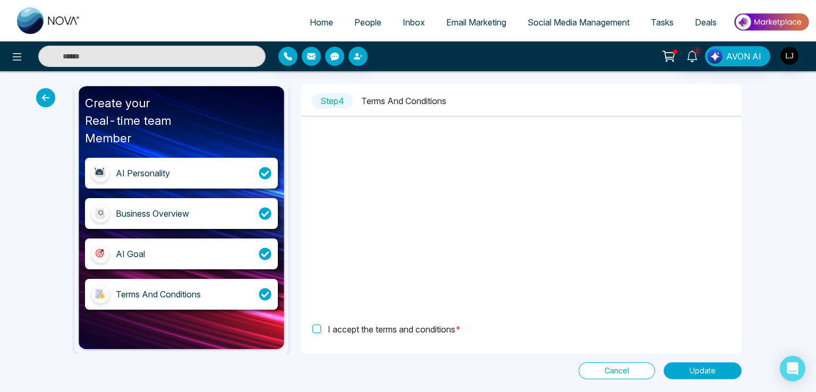
click at [693, 370] on span "Update" at bounding box center [702, 371] width 26 height 12
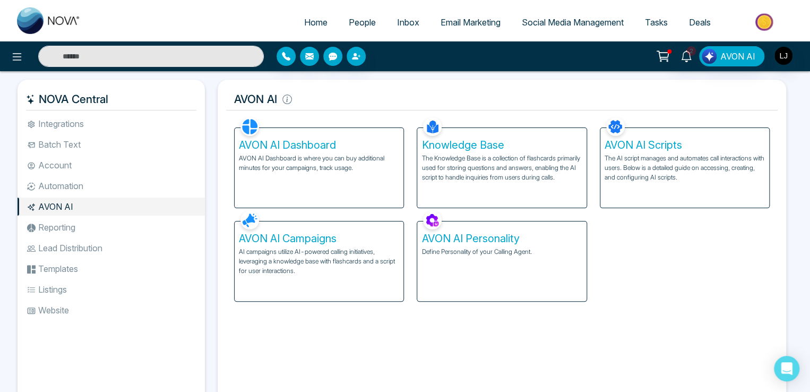
click at [312, 260] on p "AI campaigns utilize AI-powered calling initiatives, leveraging a knowledge bas…" at bounding box center [319, 261] width 160 height 29
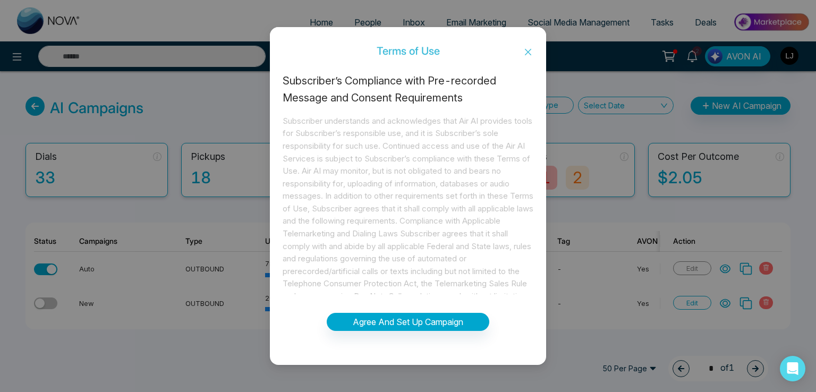
click at [529, 49] on icon "close" at bounding box center [528, 52] width 8 height 8
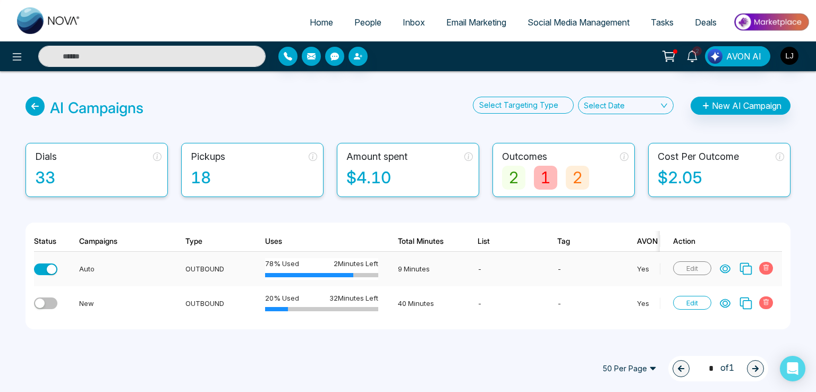
click at [52, 263] on button "button" at bounding box center [45, 269] width 23 height 12
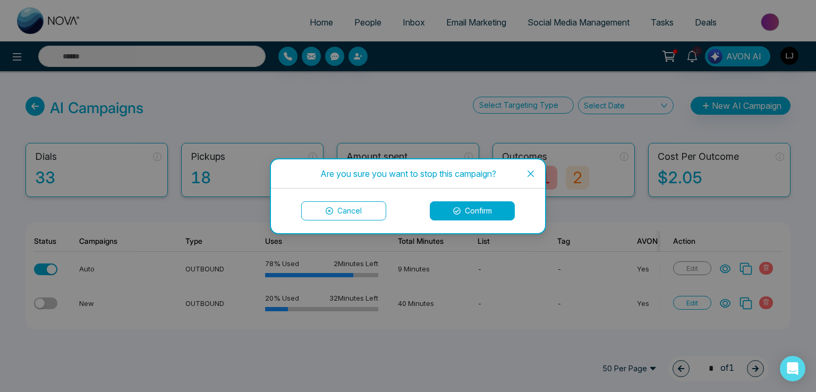
click at [484, 210] on button "Confirm" at bounding box center [472, 210] width 85 height 19
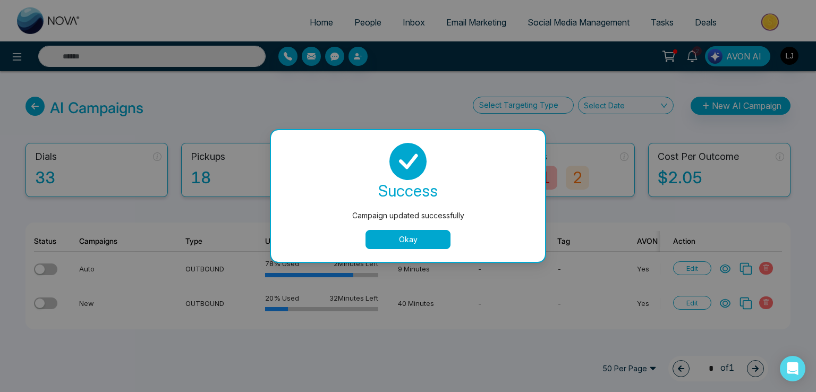
click at [404, 237] on button "Okay" at bounding box center [407, 239] width 85 height 19
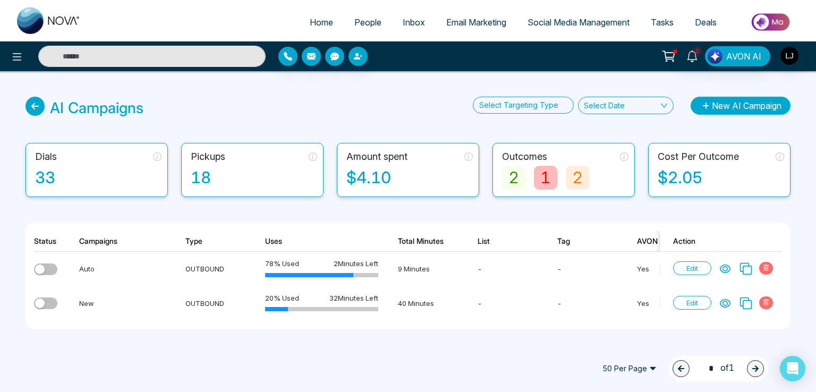
click at [718, 106] on button "New AI Campaign" at bounding box center [740, 106] width 100 height 18
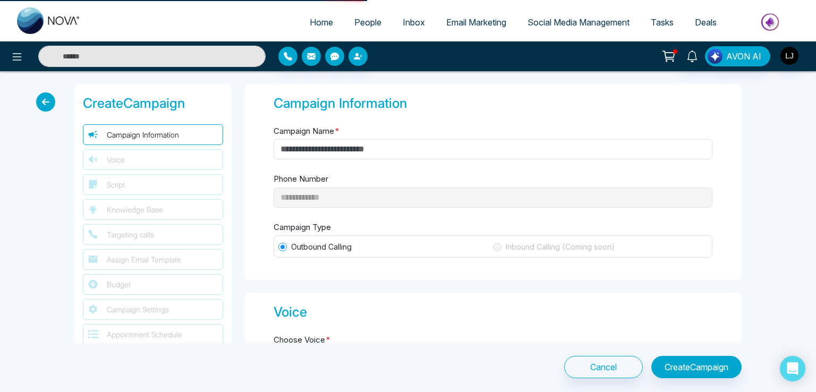
type input "**********"
click at [321, 153] on input "Campaign Name *" at bounding box center [493, 149] width 439 height 20
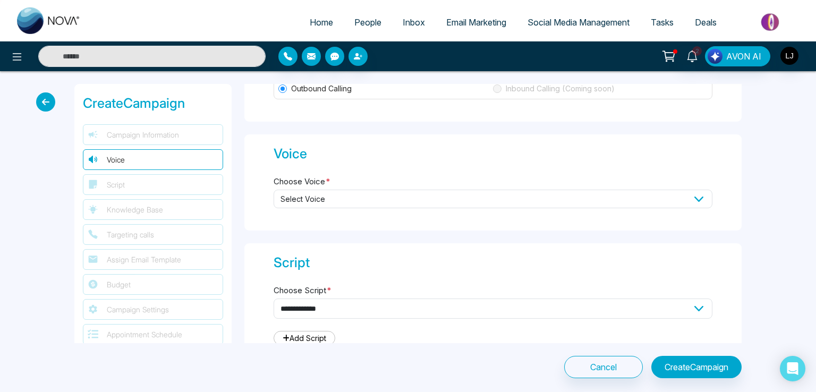
scroll to position [159, 0]
type input "**********"
click at [319, 193] on span "Select Voice" at bounding box center [493, 198] width 439 height 19
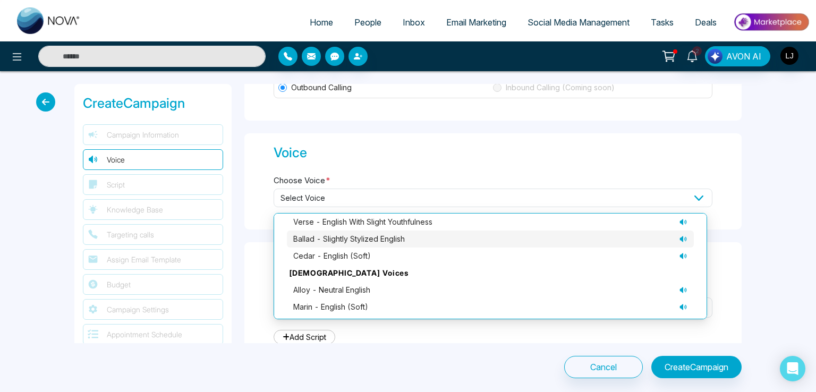
scroll to position [107, 0]
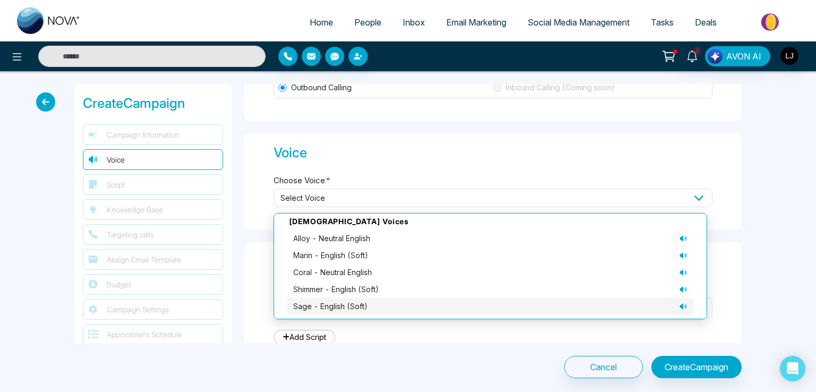
click at [325, 301] on span "sage - English (soft)" at bounding box center [330, 307] width 74 height 12
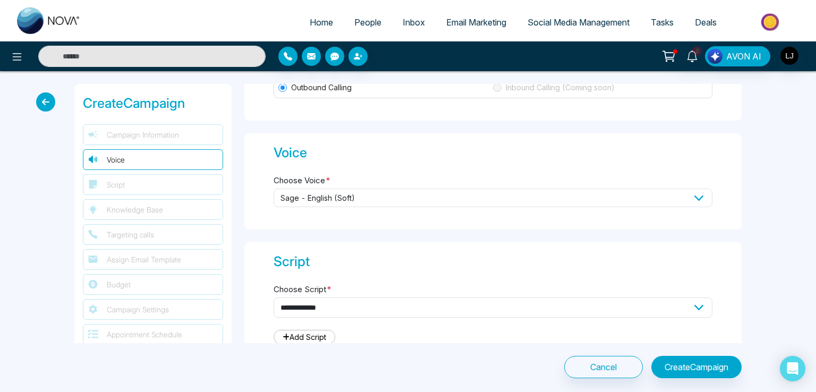
click at [319, 298] on div "**********" at bounding box center [493, 307] width 439 height 48
click at [317, 309] on select "**********" at bounding box center [493, 307] width 439 height 20
select select "***"
click at [274, 297] on select "**********" at bounding box center [493, 307] width 439 height 20
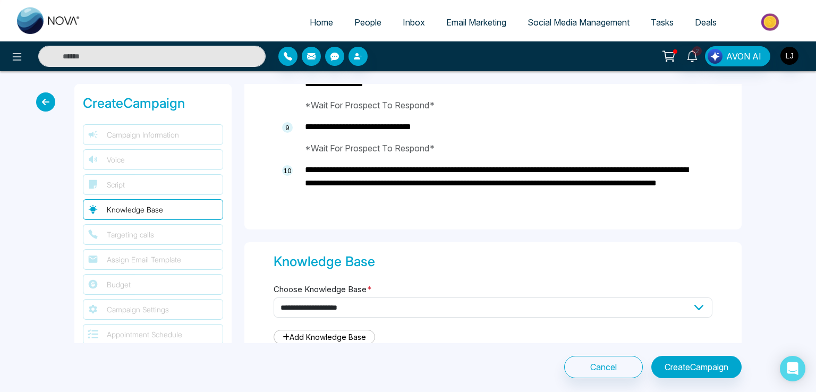
scroll to position [850, 0]
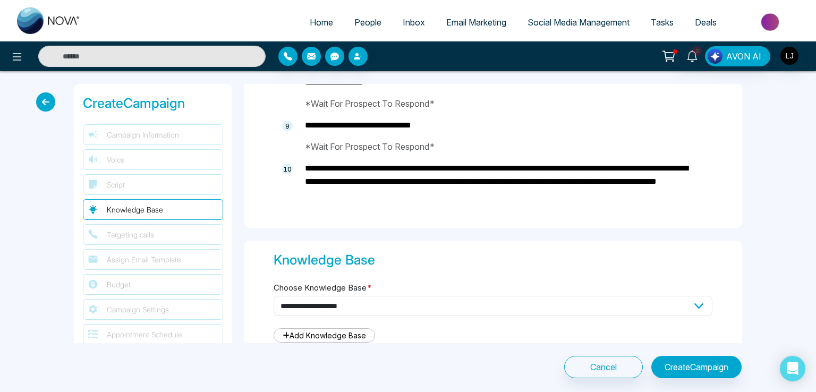
click at [327, 300] on select "**********" at bounding box center [493, 306] width 439 height 20
select select "***"
click at [274, 296] on select "**********" at bounding box center [493, 306] width 439 height 20
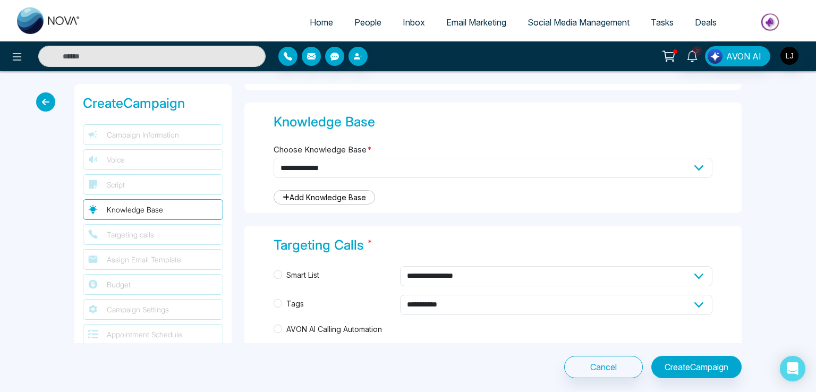
scroll to position [1009, 0]
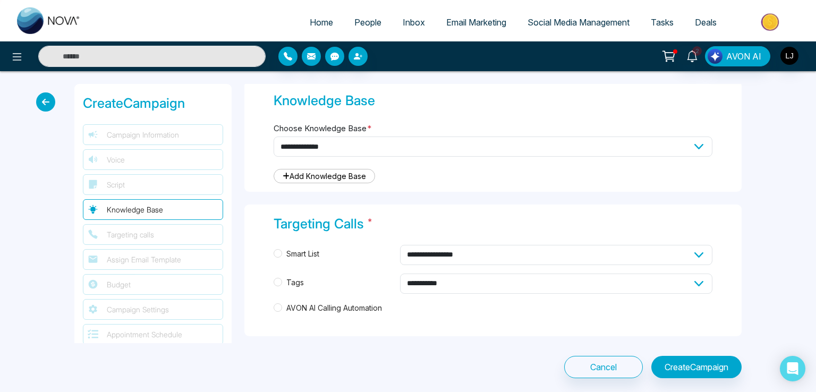
click at [303, 308] on span "AVON AI Calling Automation" at bounding box center [334, 308] width 104 height 12
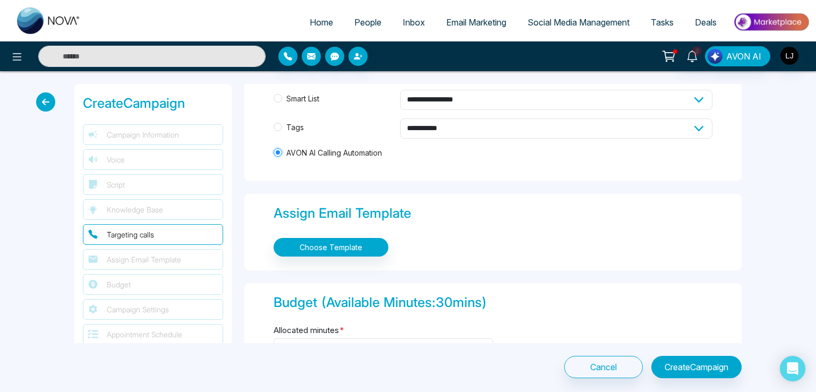
scroll to position [1222, 0]
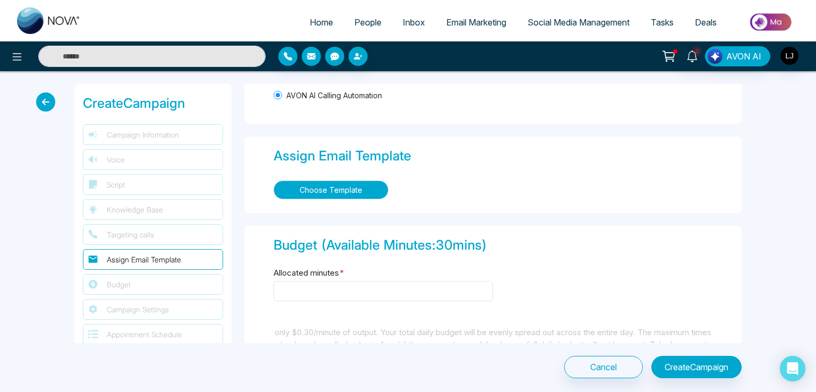
click at [340, 185] on button "Choose Template" at bounding box center [331, 190] width 115 height 19
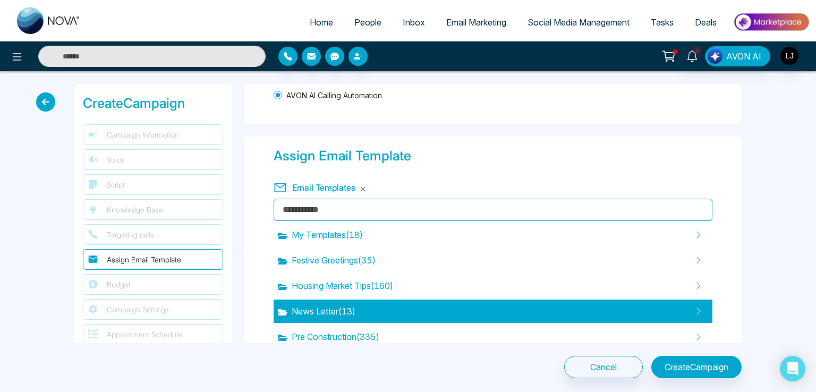
click at [347, 307] on span "News Letter ( 13 )" at bounding box center [317, 311] width 78 height 13
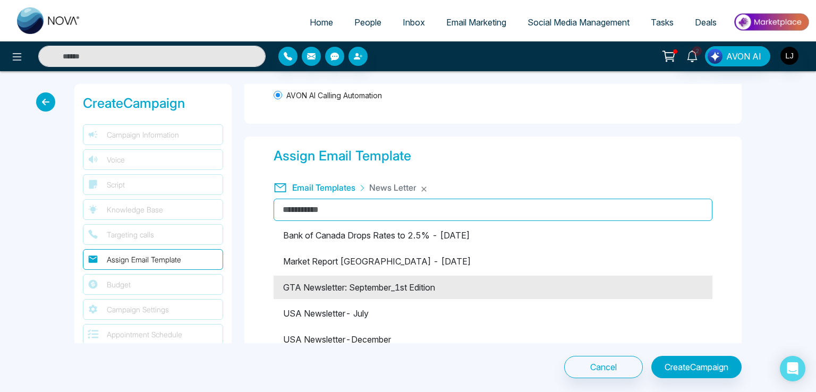
click at [369, 288] on li "GTA Newsletter: September_1st Edition" at bounding box center [493, 287] width 439 height 23
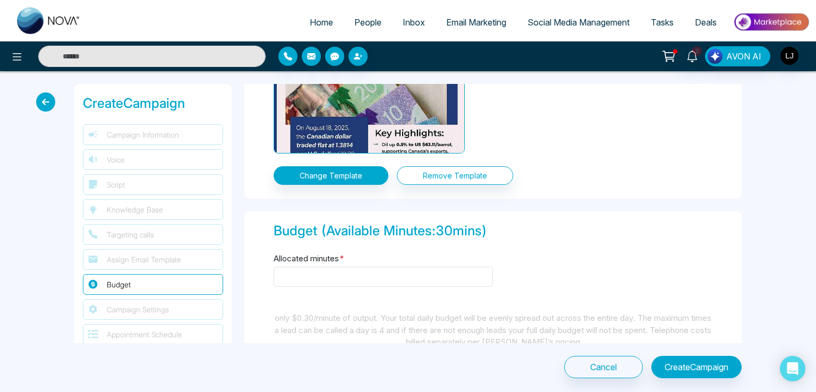
scroll to position [1487, 0]
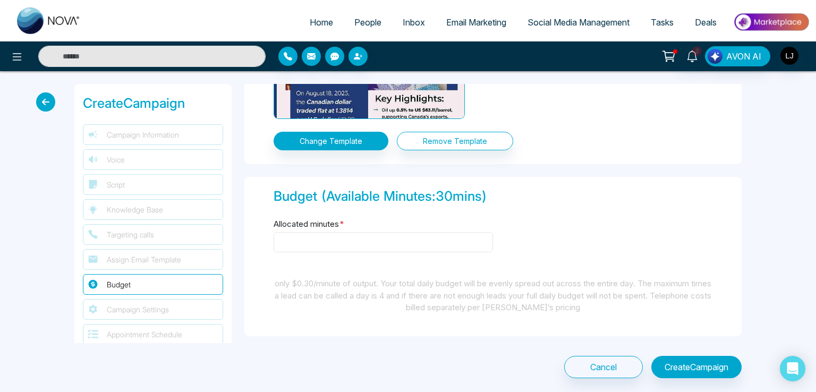
click at [322, 237] on input "Allocated minutes *" at bounding box center [383, 242] width 219 height 20
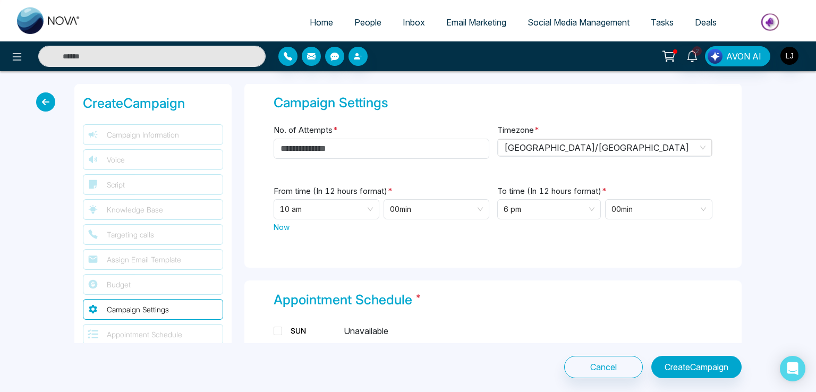
type input "**"
click at [329, 148] on input "No. of Attempts *" at bounding box center [382, 149] width 216 height 20
click at [519, 146] on span "[GEOGRAPHIC_DATA]/[GEOGRAPHIC_DATA]" at bounding box center [605, 148] width 202 height 16
type input "*"
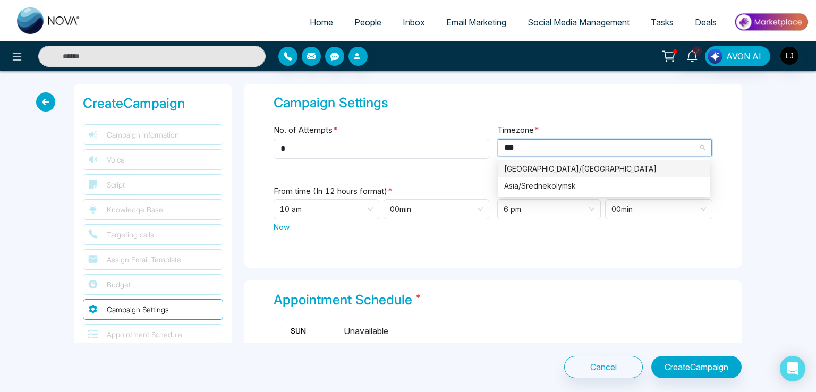
scroll to position [0, 0]
type input "****"
click at [527, 167] on div "[GEOGRAPHIC_DATA]/[GEOGRAPHIC_DATA]" at bounding box center [604, 169] width 200 height 12
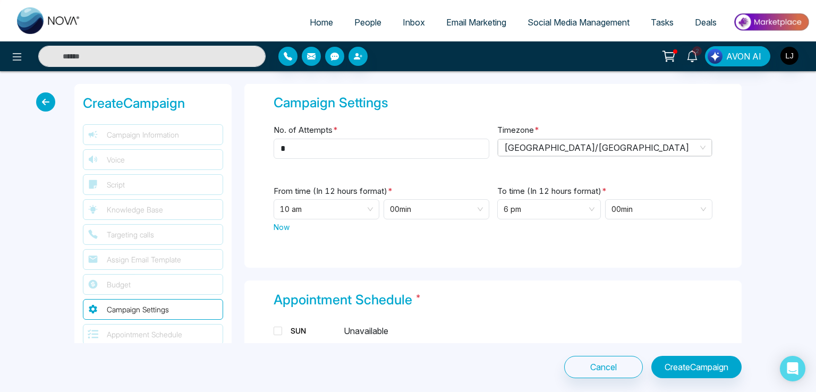
click at [284, 223] on span "Now" at bounding box center [282, 226] width 16 height 11
click at [509, 202] on span "6 pm" at bounding box center [548, 209] width 91 height 19
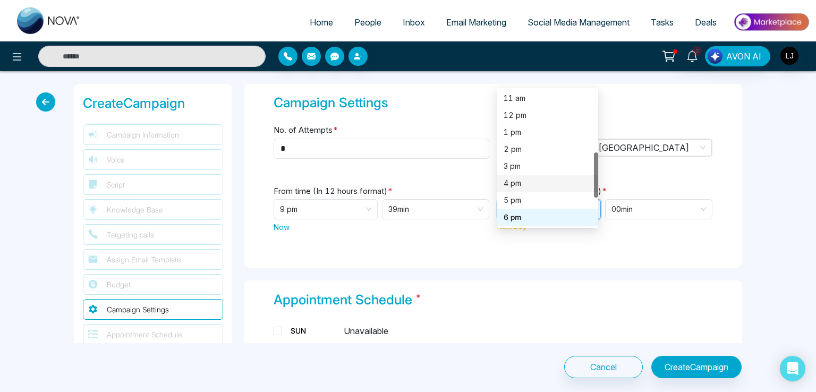
scroll to position [134, 0]
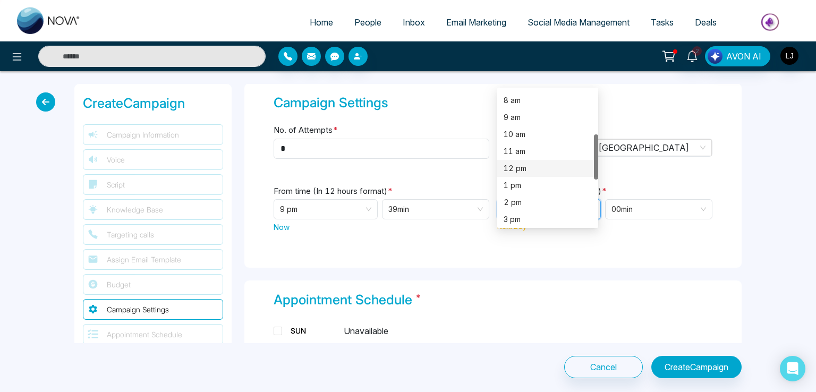
click at [520, 164] on div "12 pm" at bounding box center [547, 169] width 88 height 12
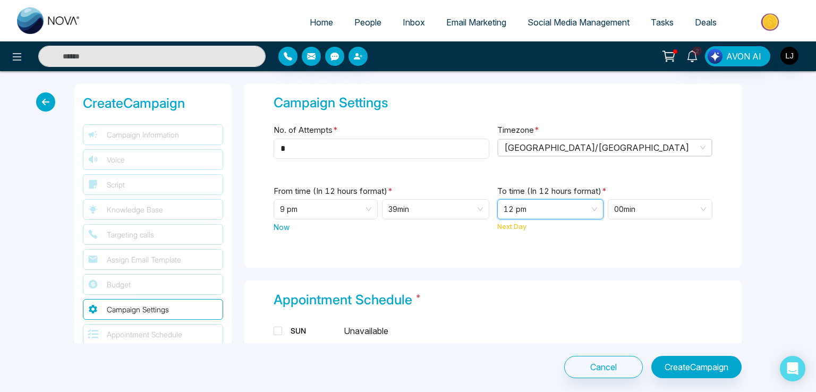
click at [526, 202] on span "12 pm" at bounding box center [549, 209] width 93 height 19
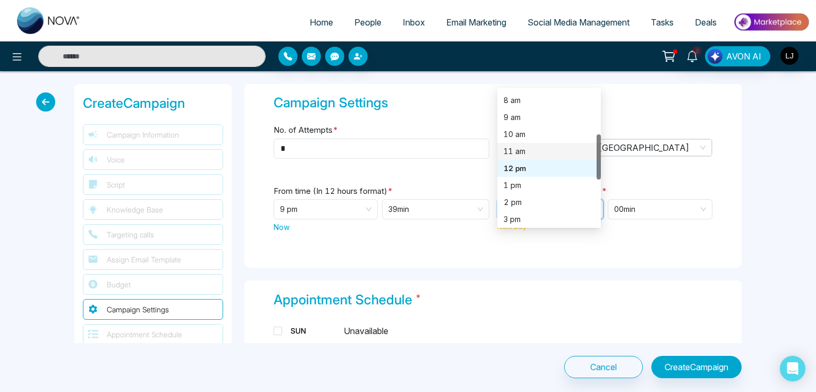
click at [516, 147] on div "11 am" at bounding box center [548, 152] width 91 height 12
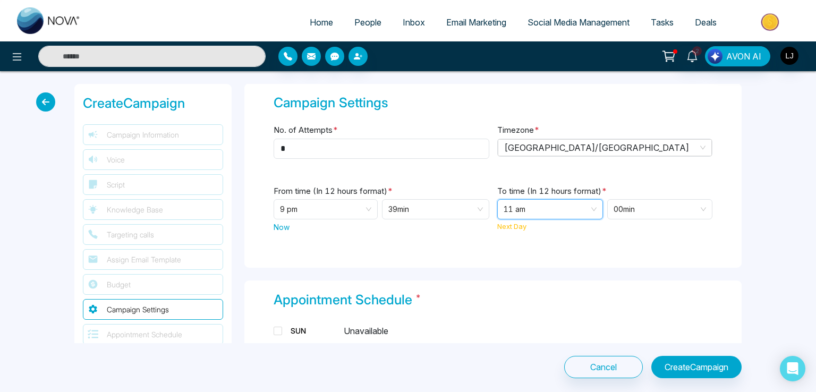
click at [527, 201] on span "11 am" at bounding box center [549, 209] width 93 height 19
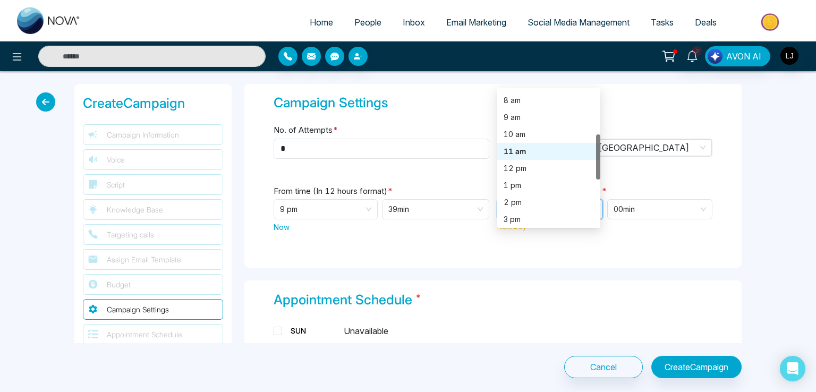
scroll to position [272, 0]
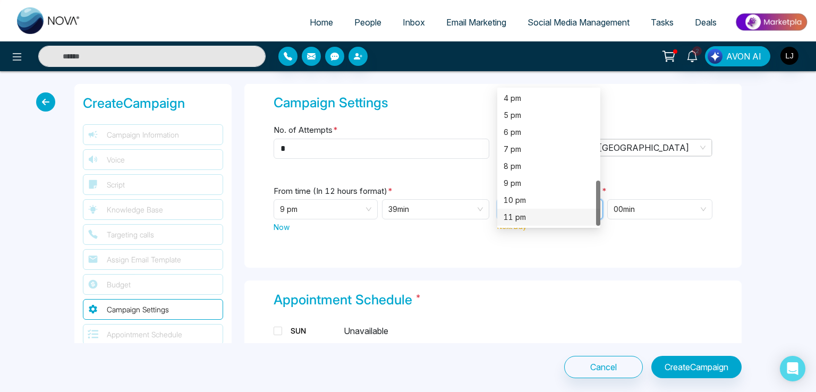
click at [512, 211] on div "11 pm" at bounding box center [548, 217] width 90 height 12
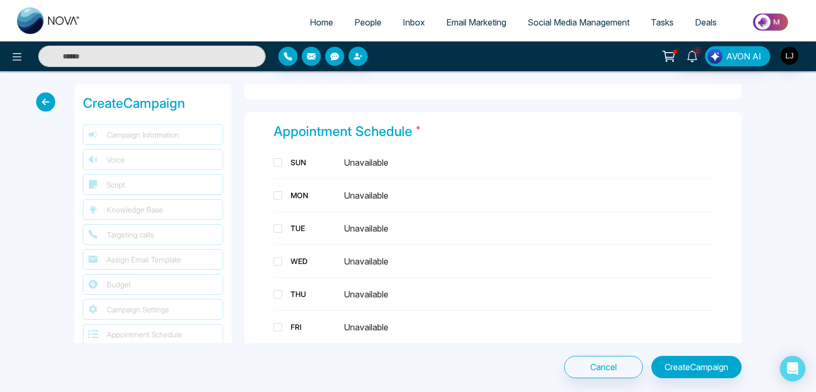
scroll to position [2071, 0]
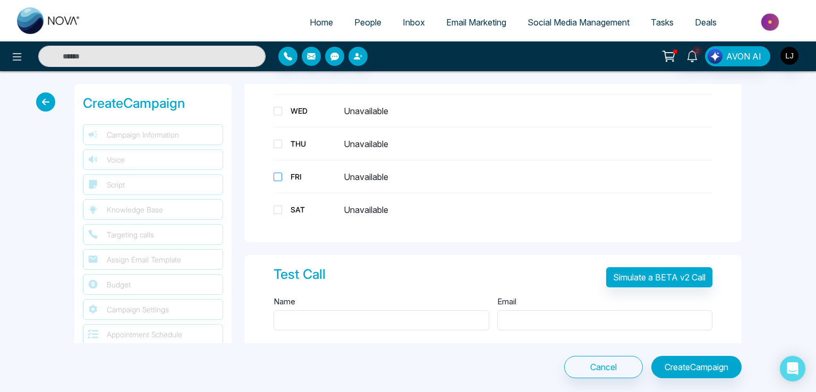
click at [296, 173] on div "FRI" at bounding box center [312, 176] width 53 height 11
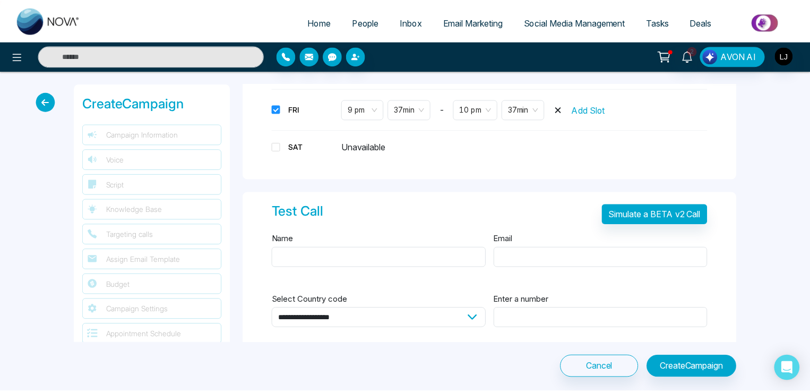
scroll to position [2158, 0]
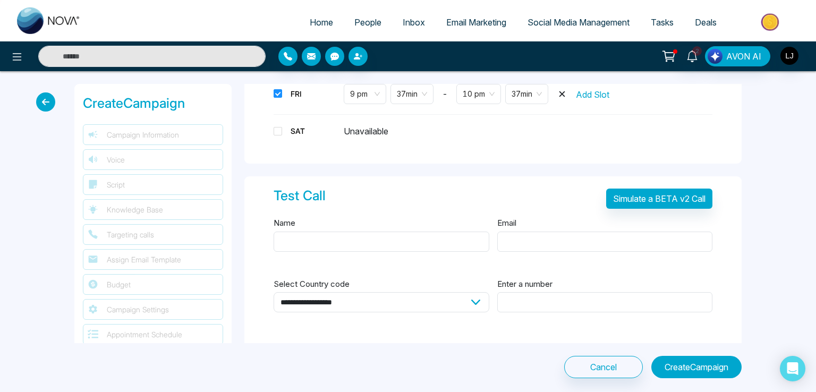
click at [675, 365] on button "Create Campaign" at bounding box center [696, 367] width 90 height 22
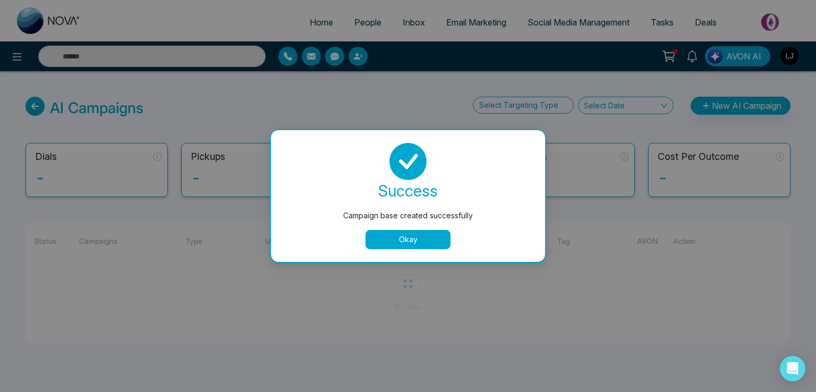
click at [419, 250] on div "success Campaign base created successfully Okay" at bounding box center [408, 196] width 274 height 132
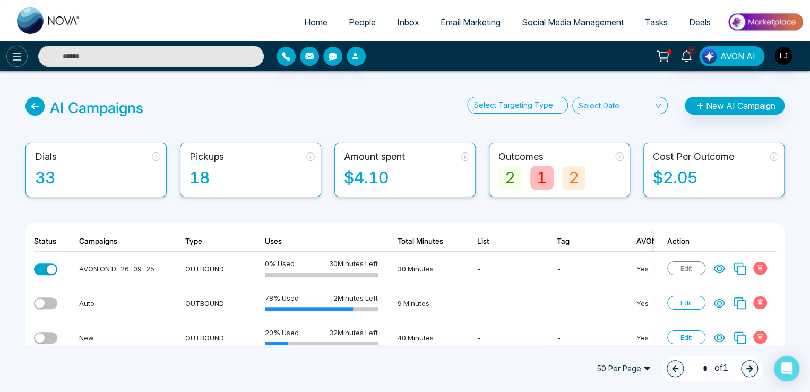
click at [25, 58] on button at bounding box center [16, 56] width 21 height 21
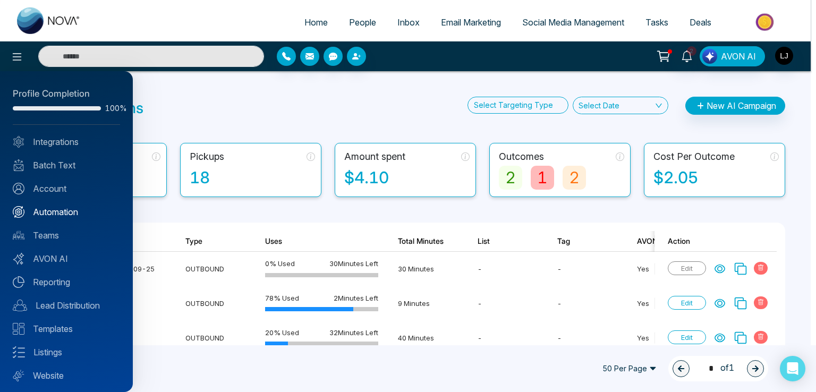
click at [55, 212] on link "Automation" at bounding box center [66, 212] width 107 height 13
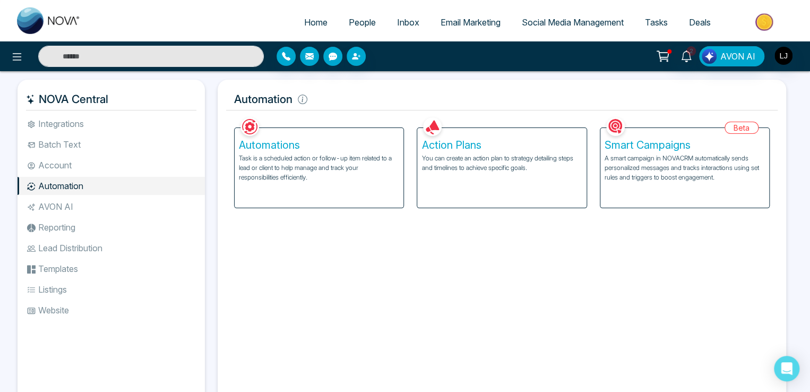
click at [456, 170] on p "You can create an action plan to strategy detailing steps and timelines to achi…" at bounding box center [502, 162] width 160 height 19
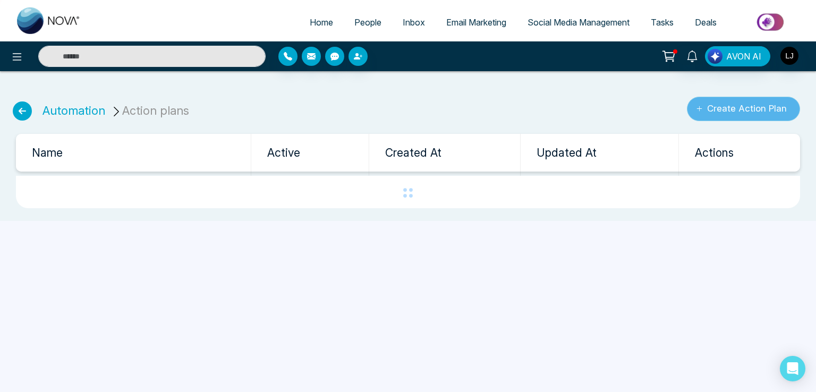
click at [725, 106] on button "Create Action Plan" at bounding box center [743, 109] width 113 height 24
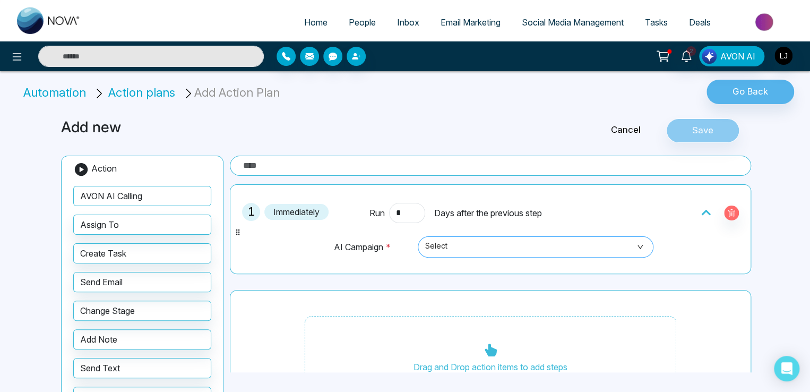
click at [477, 249] on span "Select" at bounding box center [535, 247] width 221 height 18
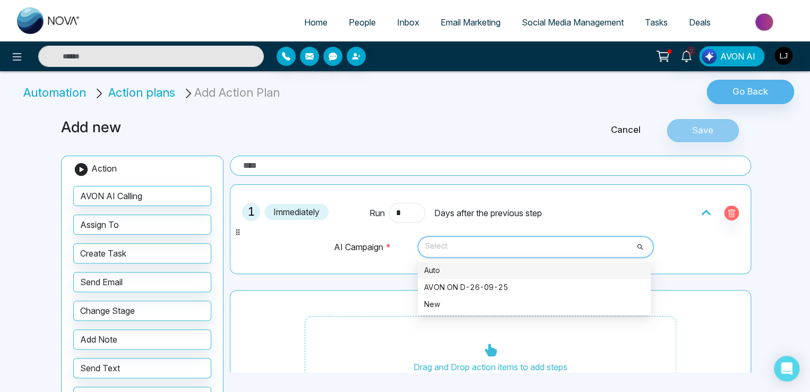
click at [449, 266] on div "Auto" at bounding box center [534, 270] width 220 height 12
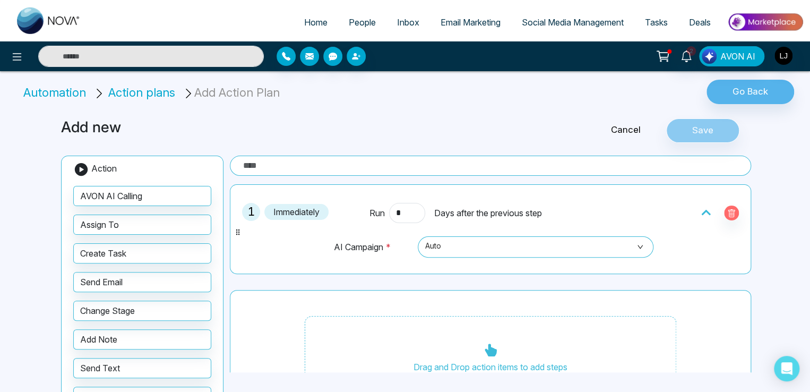
click at [274, 165] on input "text" at bounding box center [491, 166] width 522 height 20
click at [450, 245] on span "Auto" at bounding box center [535, 247] width 221 height 18
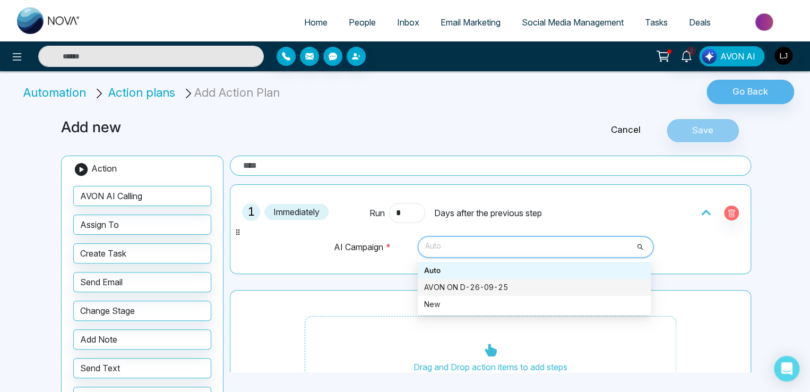
click at [448, 283] on div "AVON ON D-26-09-25" at bounding box center [534, 287] width 220 height 12
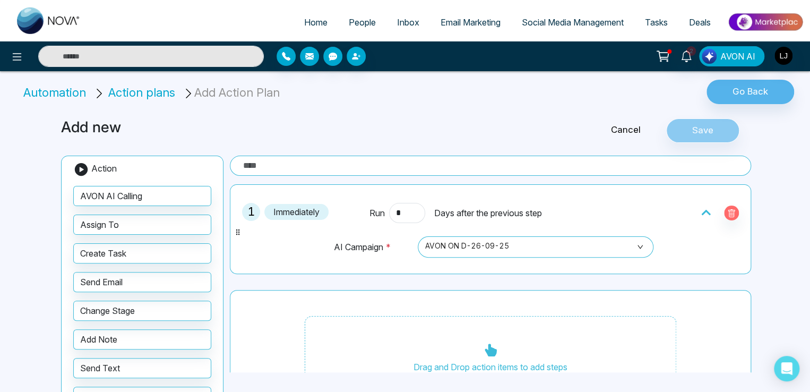
click at [285, 160] on input "text" at bounding box center [491, 166] width 522 height 20
drag, startPoint x: 267, startPoint y: 157, endPoint x: 216, endPoint y: 160, distance: 51.1
click at [216, 160] on div "Add new Cancel Save Action AVON AI Calling Assign To Create Task Send Email Cha…" at bounding box center [405, 286] width 701 height 360
type input "*********"
click at [684, 132] on button "Save" at bounding box center [703, 130] width 73 height 24
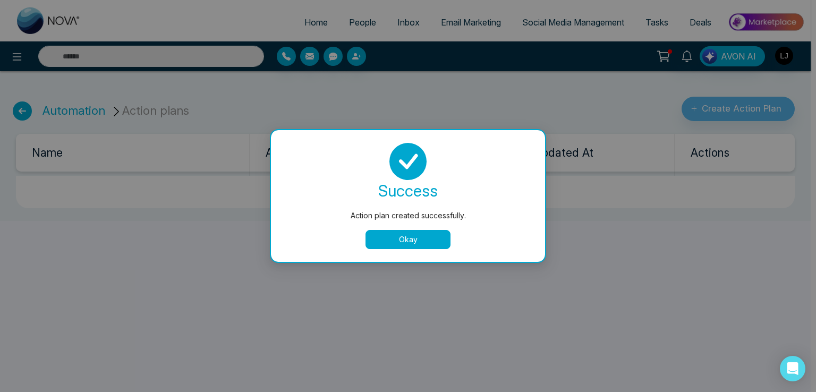
click at [73, 107] on div "Action plan created successfully. success Action plan created successfully. Okay" at bounding box center [408, 196] width 816 height 392
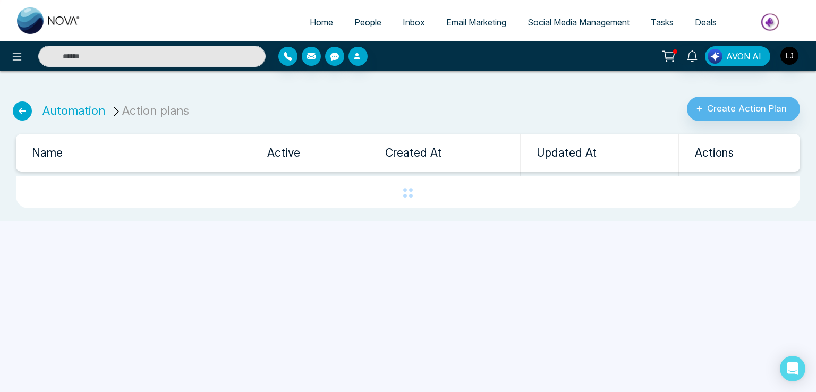
click at [73, 107] on link "Automation" at bounding box center [73, 111] width 63 height 14
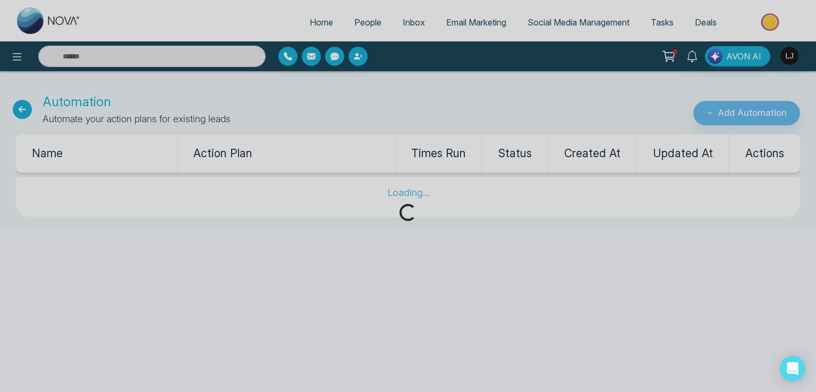
click at [733, 109] on div "Loading..." at bounding box center [408, 196] width 816 height 392
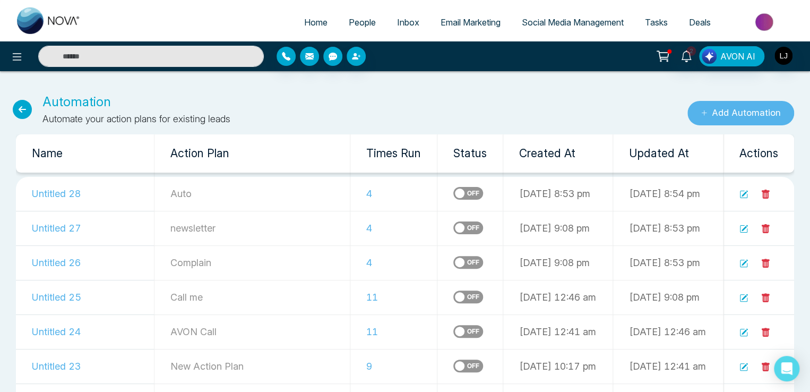
click at [733, 109] on button "Add Automation" at bounding box center [741, 113] width 107 height 24
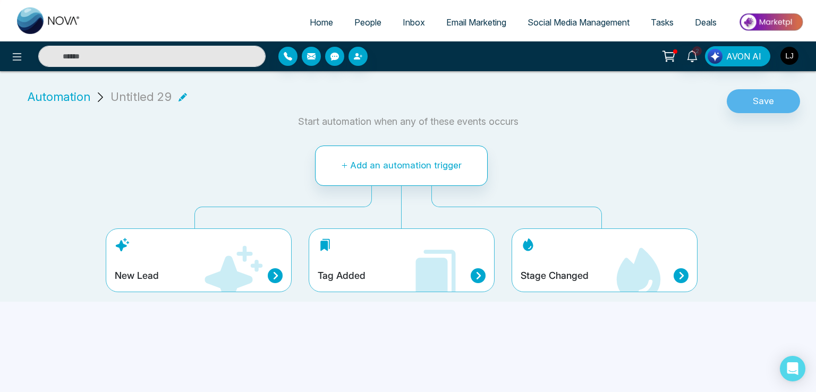
click at [438, 262] on icon at bounding box center [432, 280] width 32 height 44
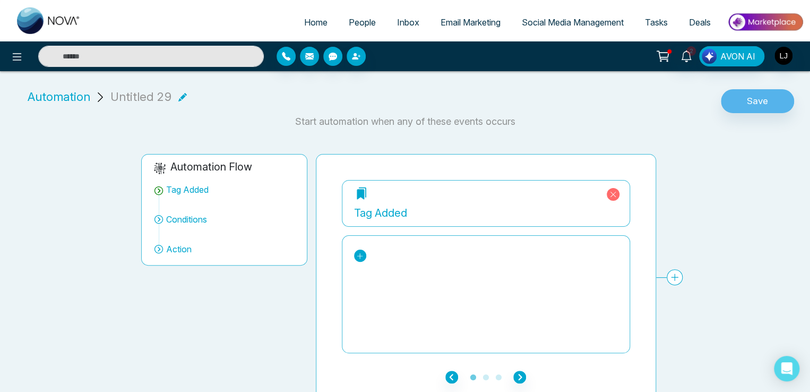
click at [358, 254] on icon at bounding box center [359, 255] width 7 height 7
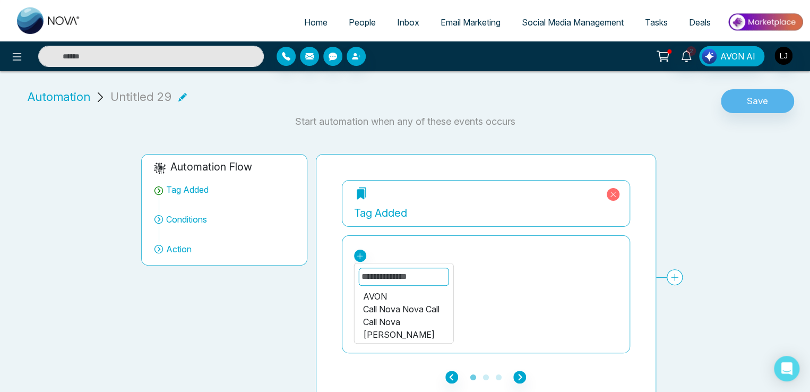
click at [378, 288] on li "AVON Call Nova Nova Call Call Nova [PERSON_NAME] Call Nova" at bounding box center [403, 315] width 99 height 55
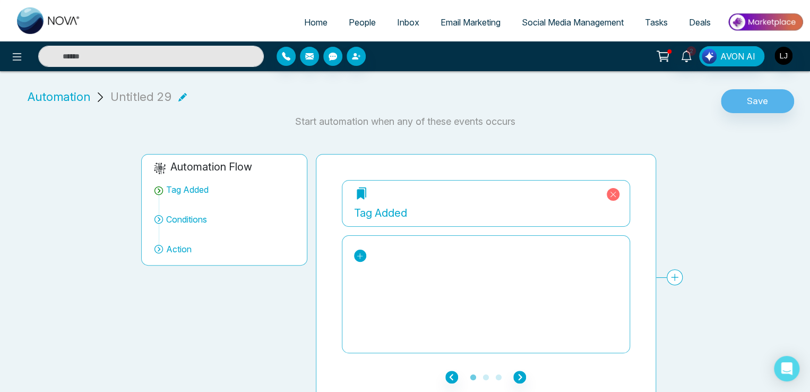
click at [359, 254] on icon at bounding box center [359, 255] width 7 height 7
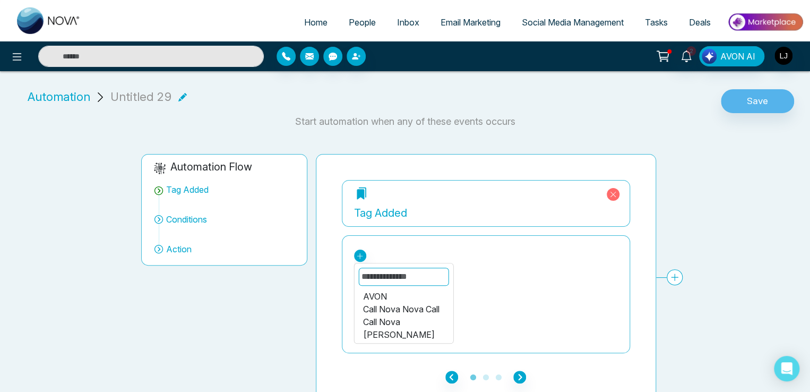
click at [372, 294] on div "AVON" at bounding box center [404, 296] width 82 height 13
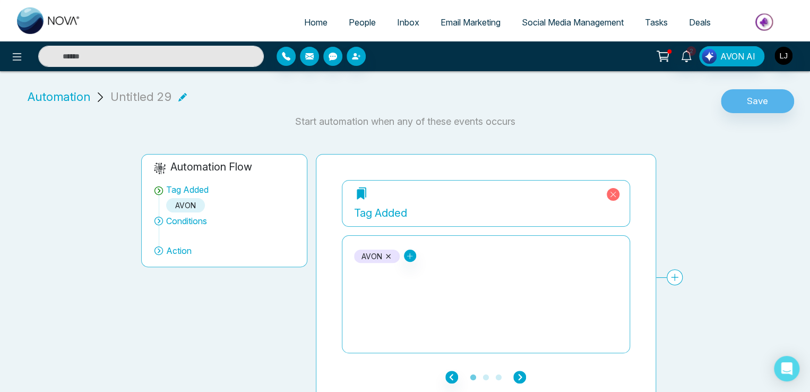
click at [525, 376] on icon "button" at bounding box center [520, 377] width 13 height 13
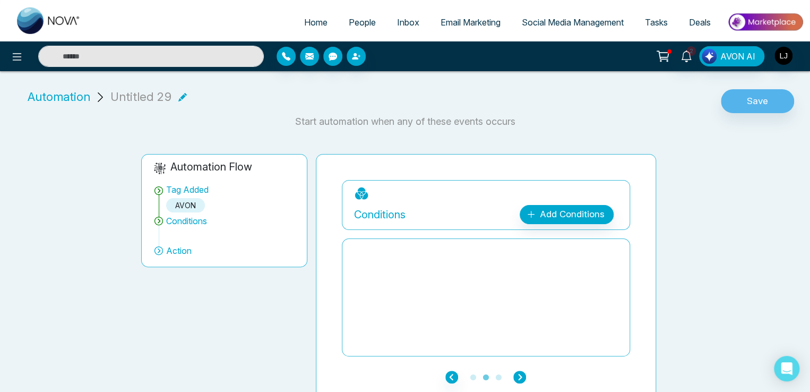
click at [525, 376] on icon "button" at bounding box center [520, 377] width 13 height 13
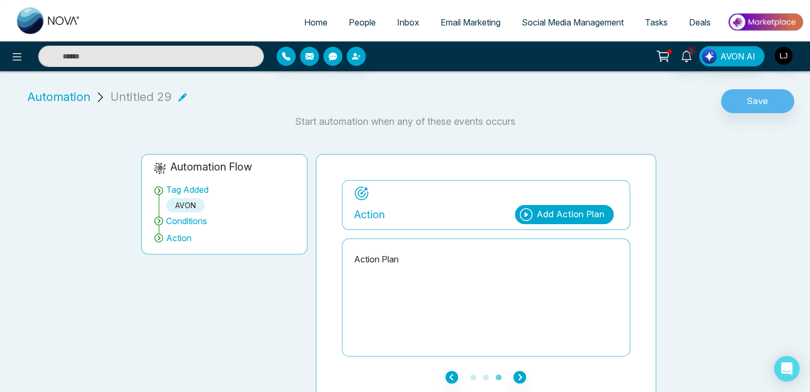
click at [566, 221] on div "Add Action Plan" at bounding box center [564, 214] width 99 height 19
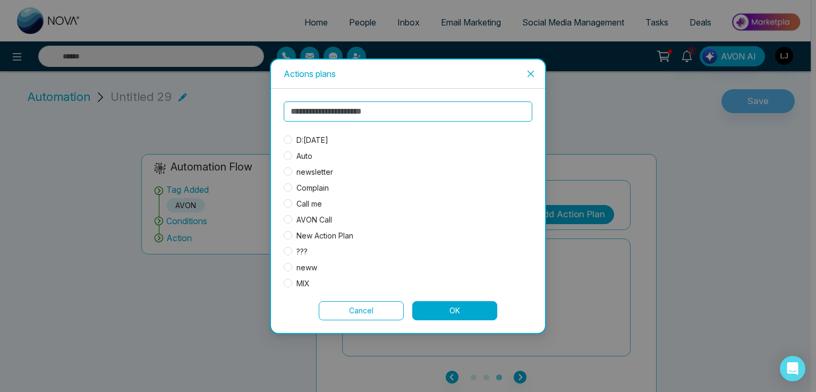
click at [317, 138] on span "D:[DATE]" at bounding box center [312, 140] width 40 height 12
click at [454, 319] on button "OK" at bounding box center [454, 310] width 85 height 19
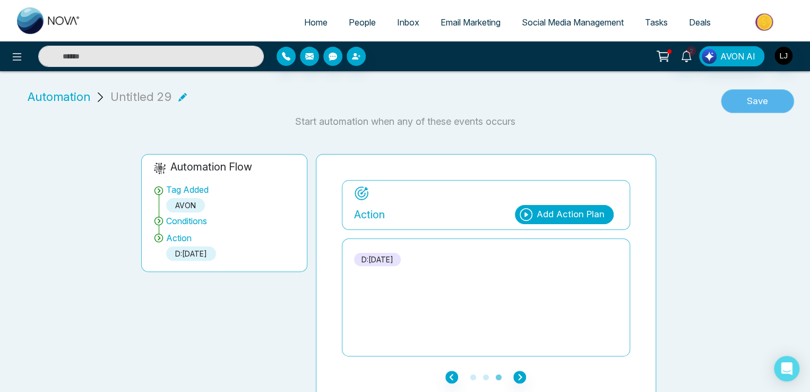
click at [753, 98] on button "Save" at bounding box center [757, 101] width 73 height 24
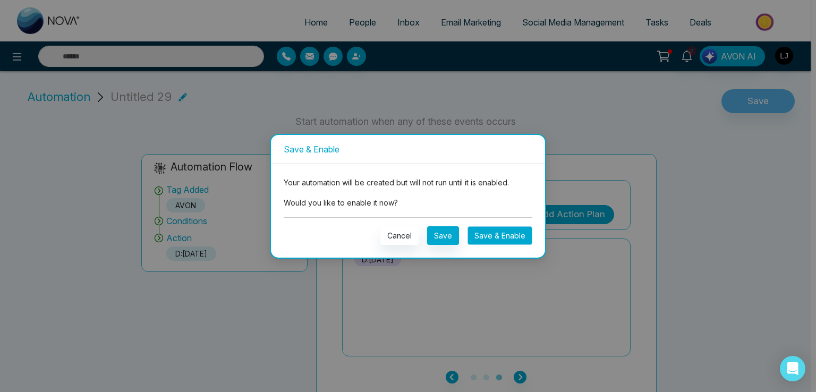
click at [494, 238] on button "Save & Enable" at bounding box center [499, 235] width 65 height 19
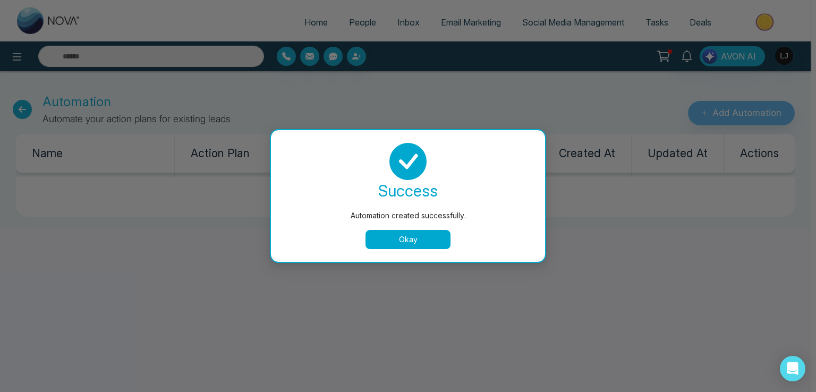
click at [381, 236] on button "Okay" at bounding box center [407, 239] width 85 height 19
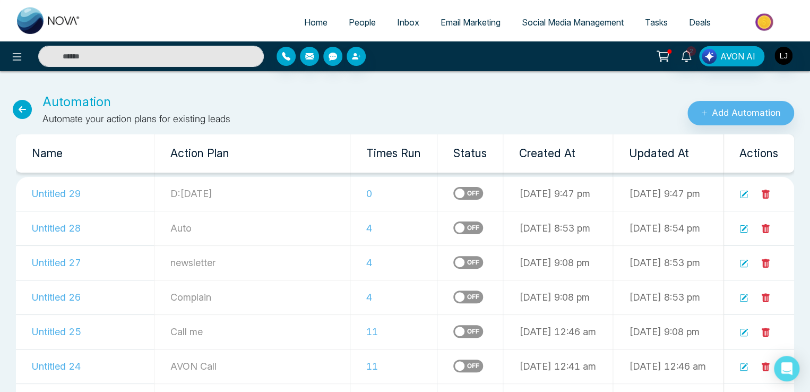
click at [454, 229] on label at bounding box center [469, 227] width 30 height 13
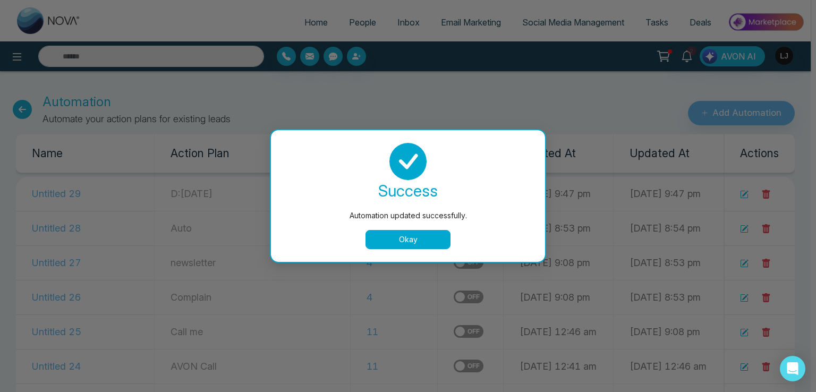
click at [391, 236] on button "Okay" at bounding box center [407, 239] width 85 height 19
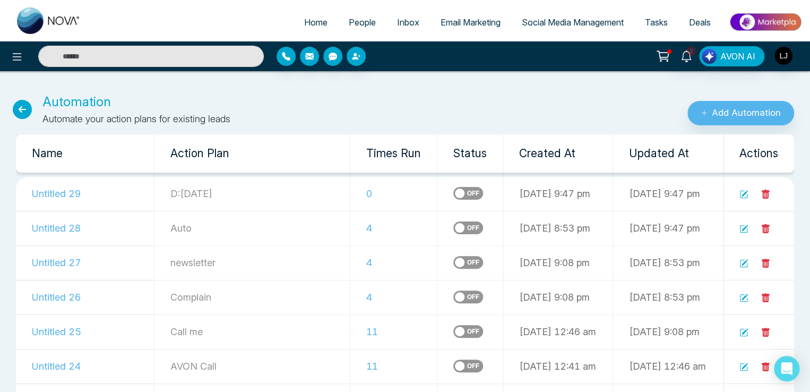
click at [357, 27] on span "People" at bounding box center [362, 22] width 27 height 11
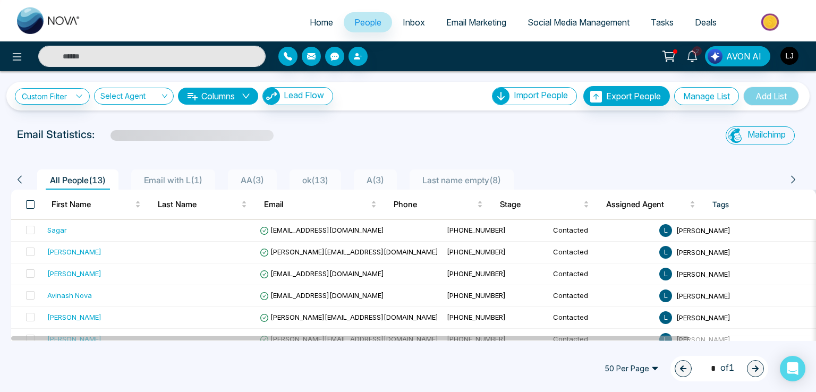
click at [30, 203] on span at bounding box center [30, 204] width 8 height 8
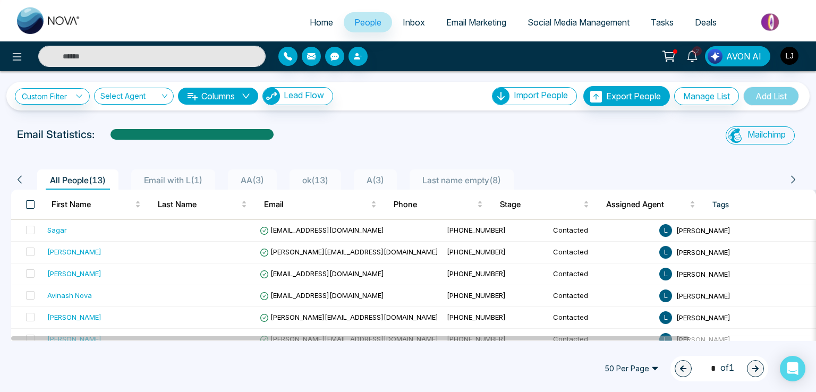
click at [30, 202] on span at bounding box center [30, 204] width 8 height 8
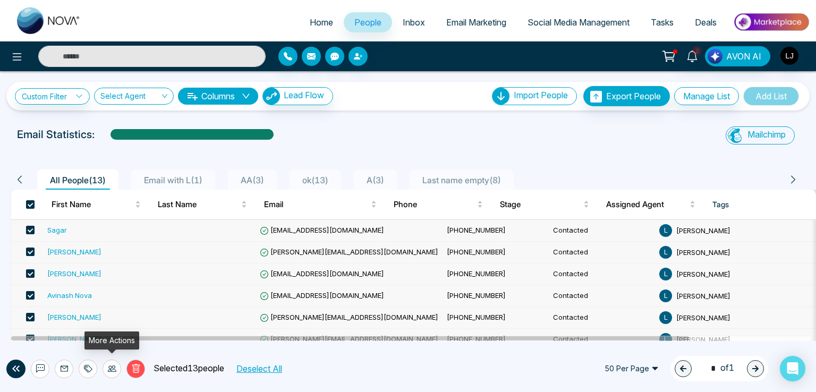
click at [114, 370] on icon at bounding box center [112, 368] width 8 height 8
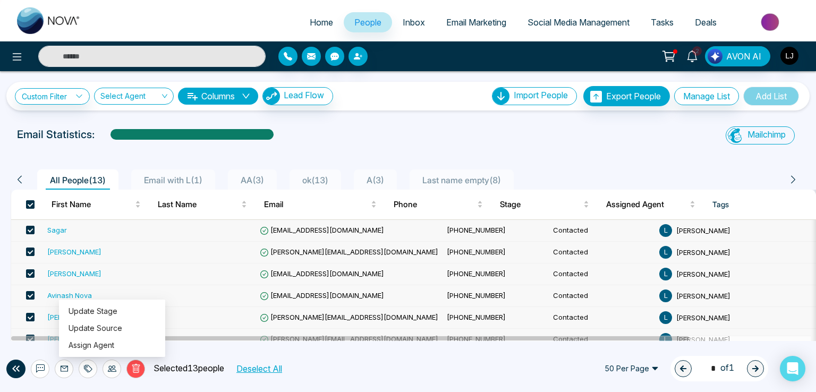
click at [87, 372] on icon at bounding box center [88, 368] width 8 height 8
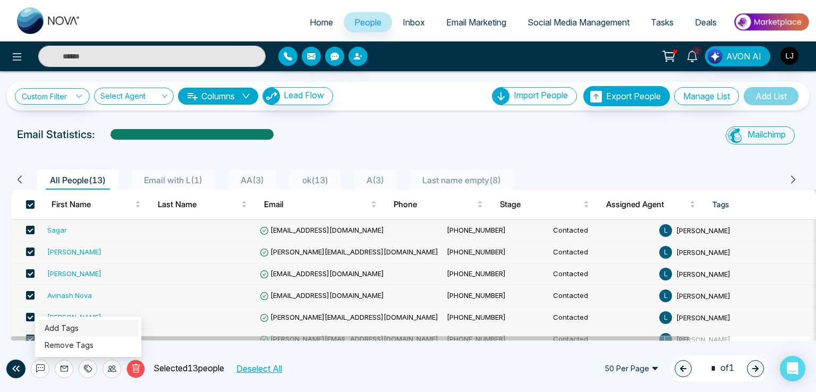
click at [68, 328] on link "Add Tags" at bounding box center [62, 327] width 34 height 9
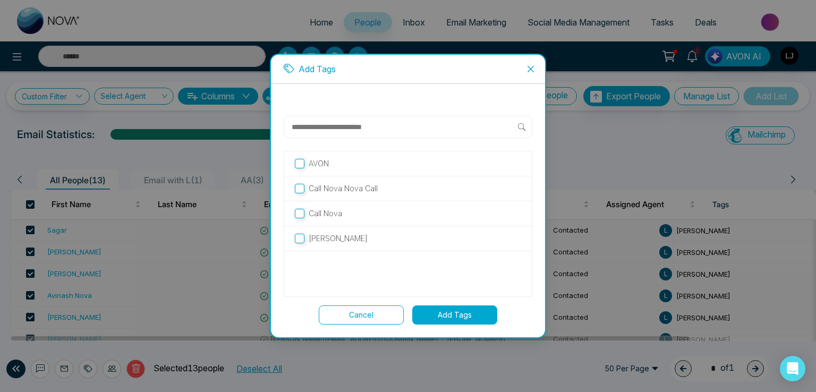
click at [318, 158] on p "AVON" at bounding box center [319, 164] width 20 height 12
click at [527, 69] on icon "close" at bounding box center [530, 69] width 8 height 8
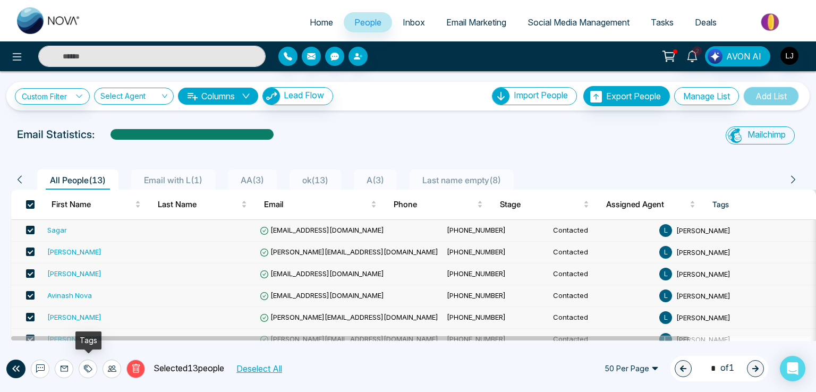
click at [90, 364] on icon at bounding box center [88, 368] width 8 height 8
click at [74, 346] on link "Remove Tags" at bounding box center [69, 344] width 49 height 9
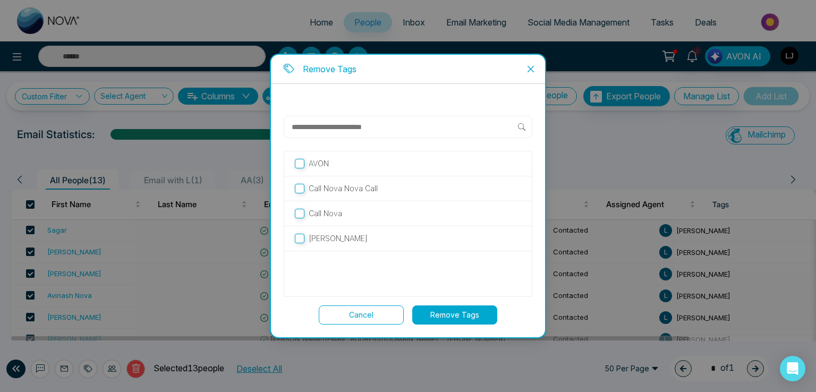
click at [311, 163] on p "AVON" at bounding box center [319, 164] width 20 height 12
click at [459, 311] on button "Remove Tags" at bounding box center [454, 314] width 85 height 19
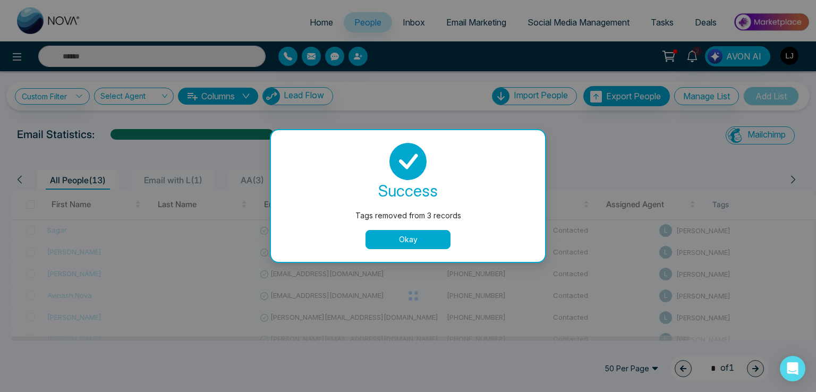
click at [392, 234] on button "Okay" at bounding box center [407, 239] width 85 height 19
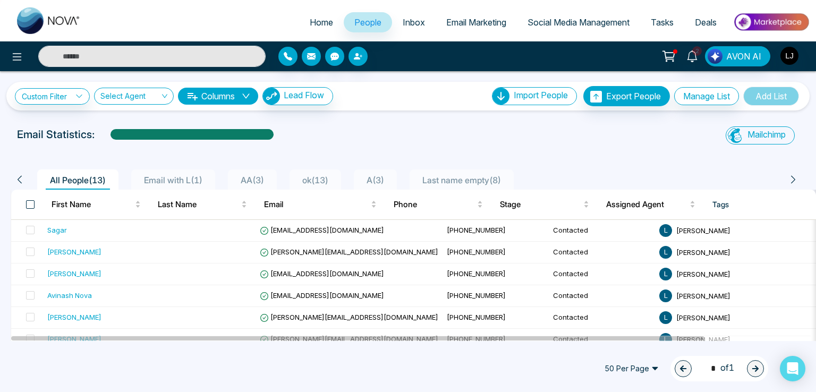
click at [32, 201] on span at bounding box center [30, 204] width 8 height 8
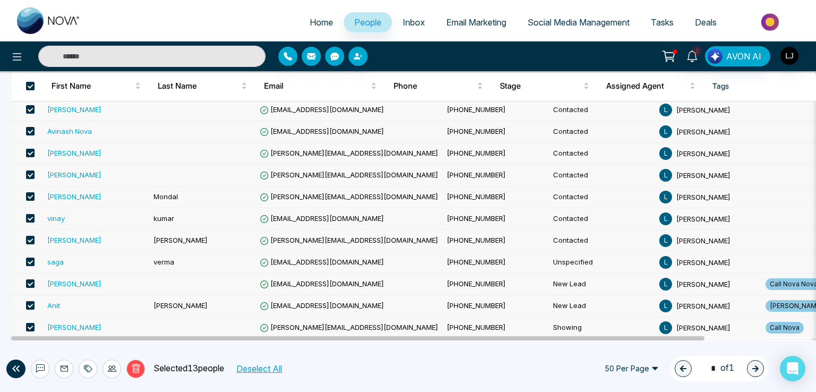
scroll to position [166, 0]
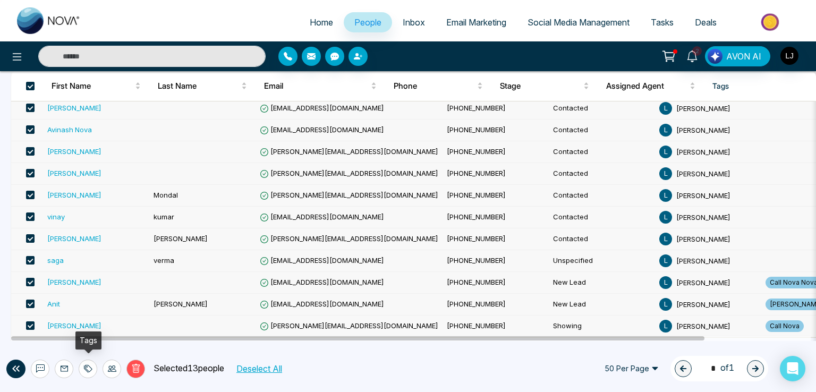
click at [89, 369] on icon at bounding box center [88, 368] width 8 height 8
click at [72, 325] on link "Add Tags" at bounding box center [62, 327] width 34 height 9
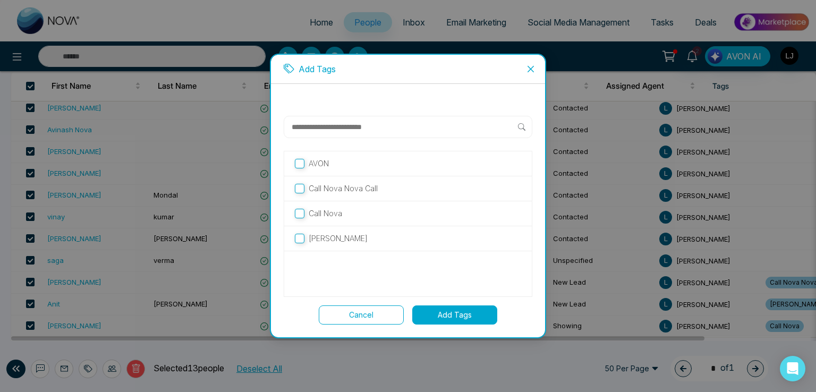
click at [309, 158] on p "AVON" at bounding box center [319, 164] width 20 height 12
click at [450, 309] on button "Add Tags" at bounding box center [454, 314] width 85 height 19
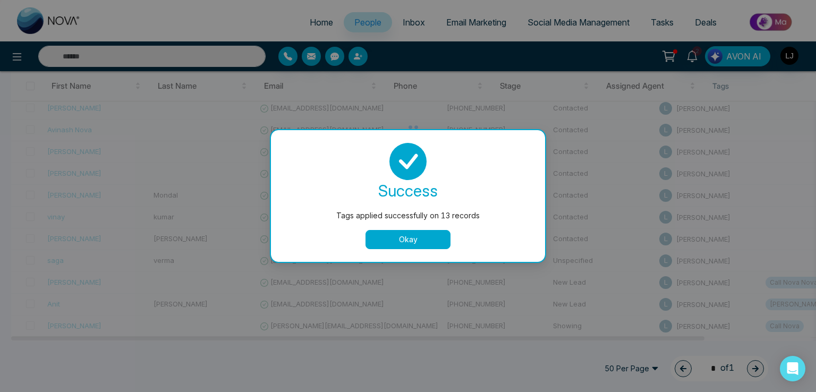
click at [391, 234] on button "Okay" at bounding box center [407, 239] width 85 height 19
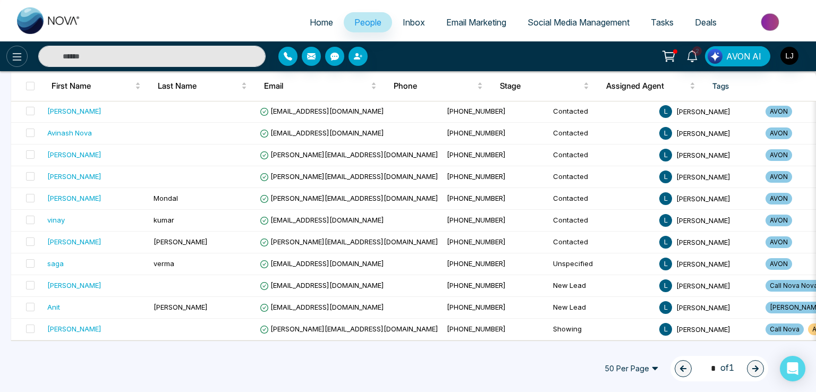
click at [20, 53] on icon at bounding box center [17, 56] width 13 height 13
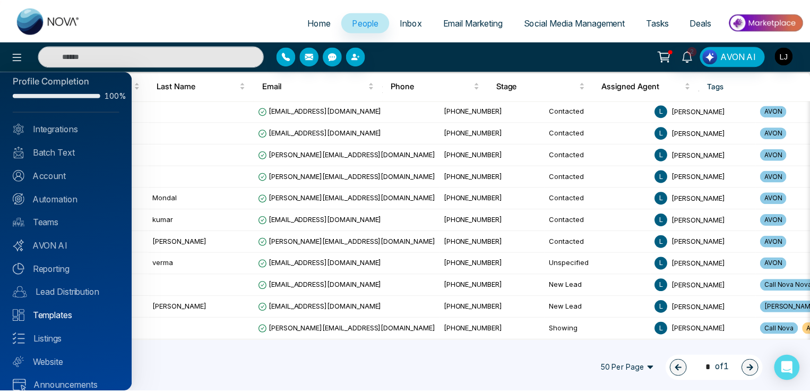
scroll to position [25, 0]
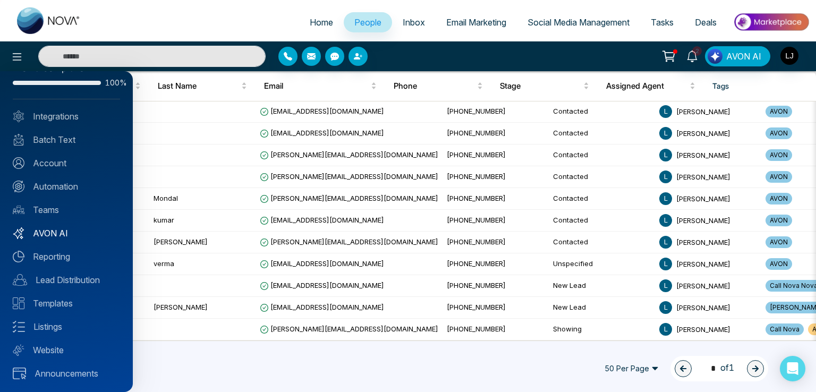
click at [47, 232] on link "AVON AI" at bounding box center [66, 233] width 107 height 13
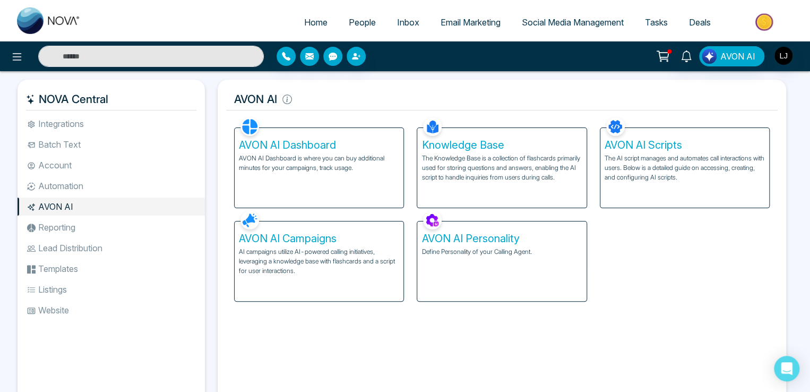
click at [303, 250] on p "AI campaigns utilize AI-powered calling initiatives, leveraging a knowledge bas…" at bounding box center [319, 261] width 160 height 29
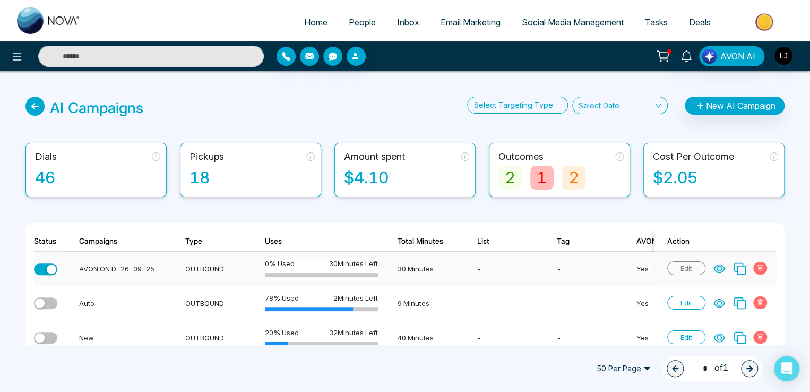
click at [721, 271] on icon at bounding box center [719, 268] width 11 height 11
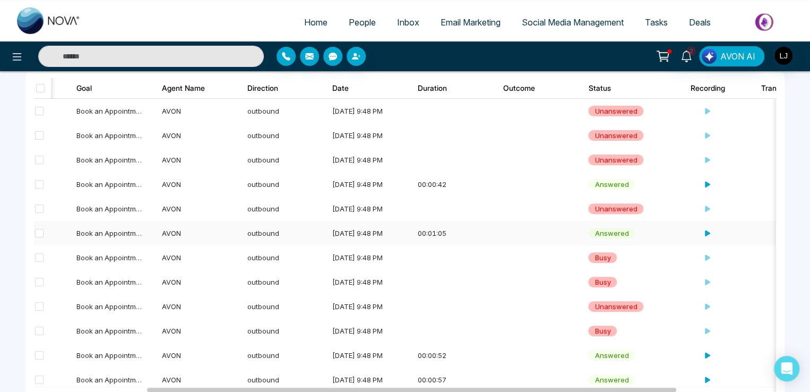
click at [711, 230] on td at bounding box center [704, 233] width 86 height 24
click at [707, 232] on icon at bounding box center [706, 233] width 7 height 7
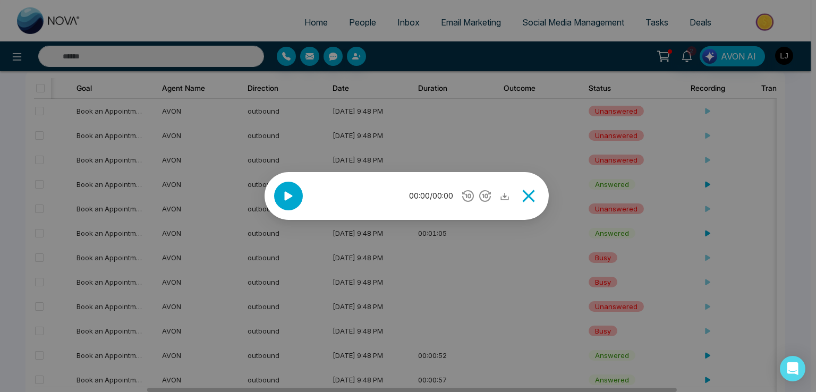
click at [288, 195] on icon at bounding box center [289, 196] width 8 height 9
click at [530, 194] on icon at bounding box center [528, 196] width 12 height 12
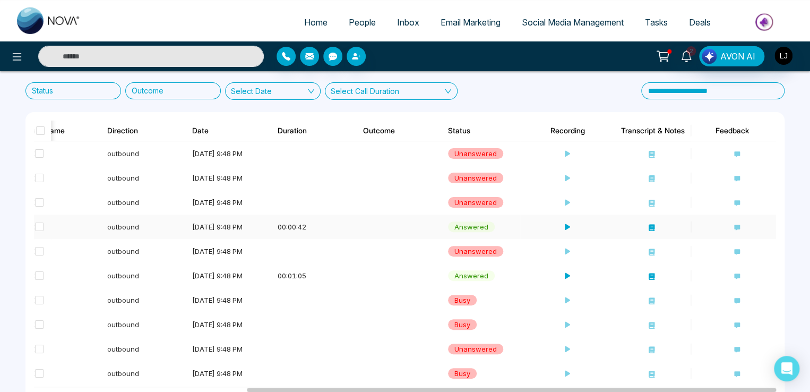
click at [650, 227] on icon at bounding box center [652, 227] width 6 height 7
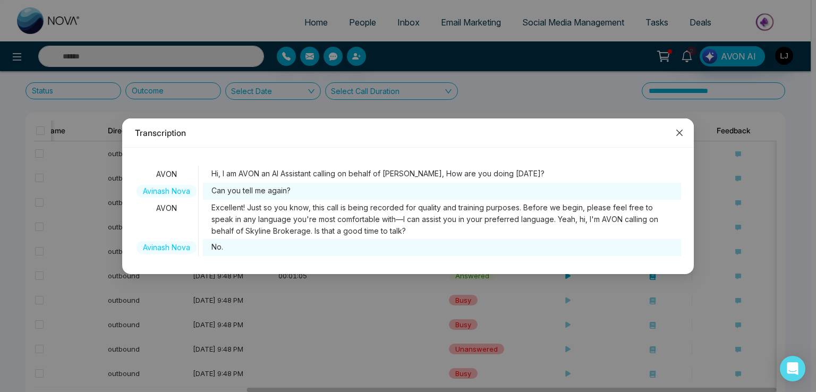
click at [679, 130] on icon "close" at bounding box center [679, 133] width 8 height 8
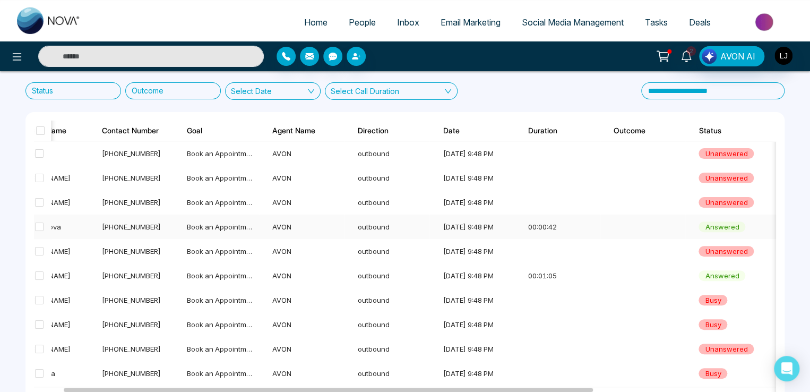
scroll to position [0, 39]
